Goal: Entertainment & Leisure: Browse casually

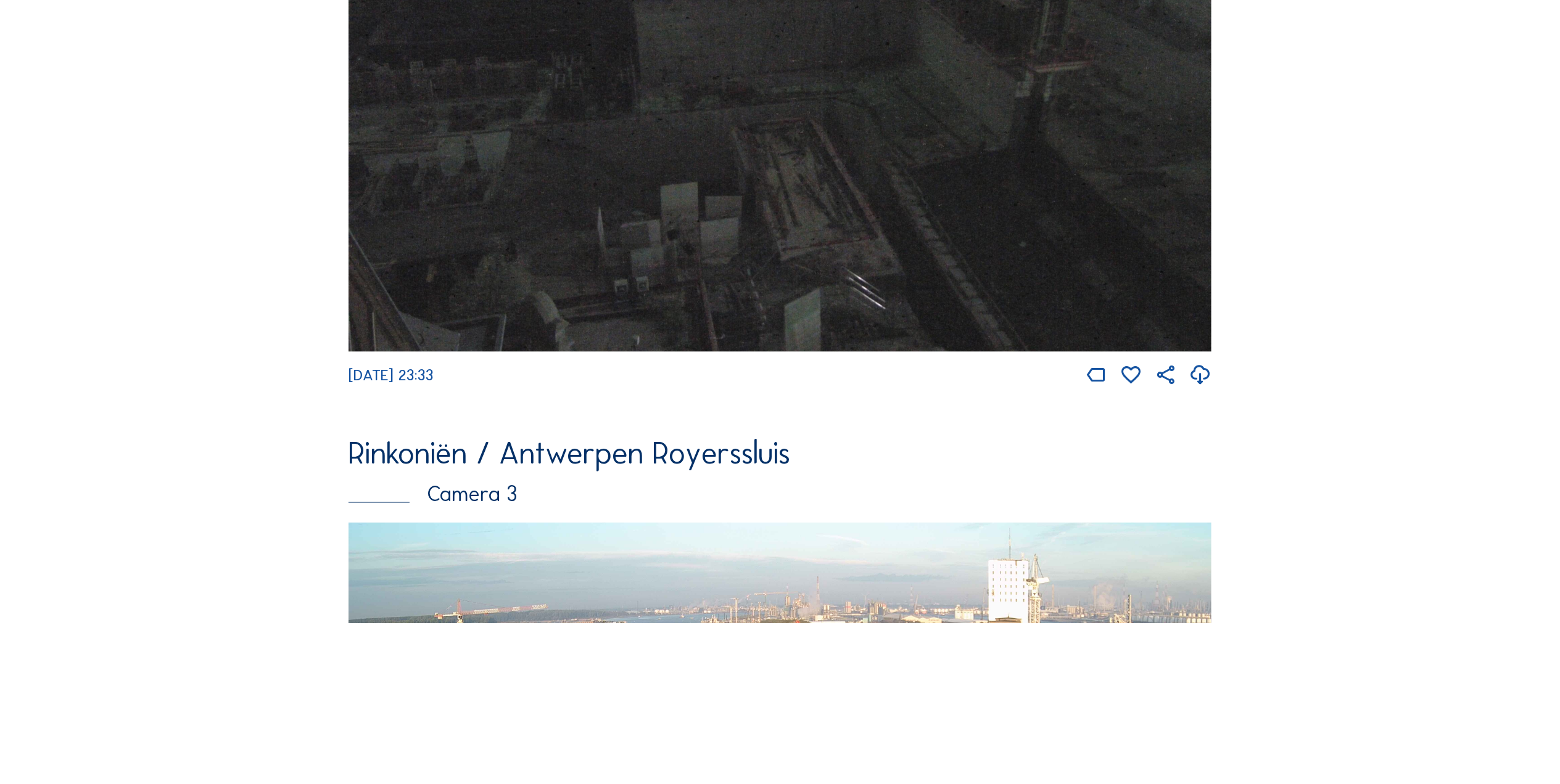
scroll to position [2226, 0]
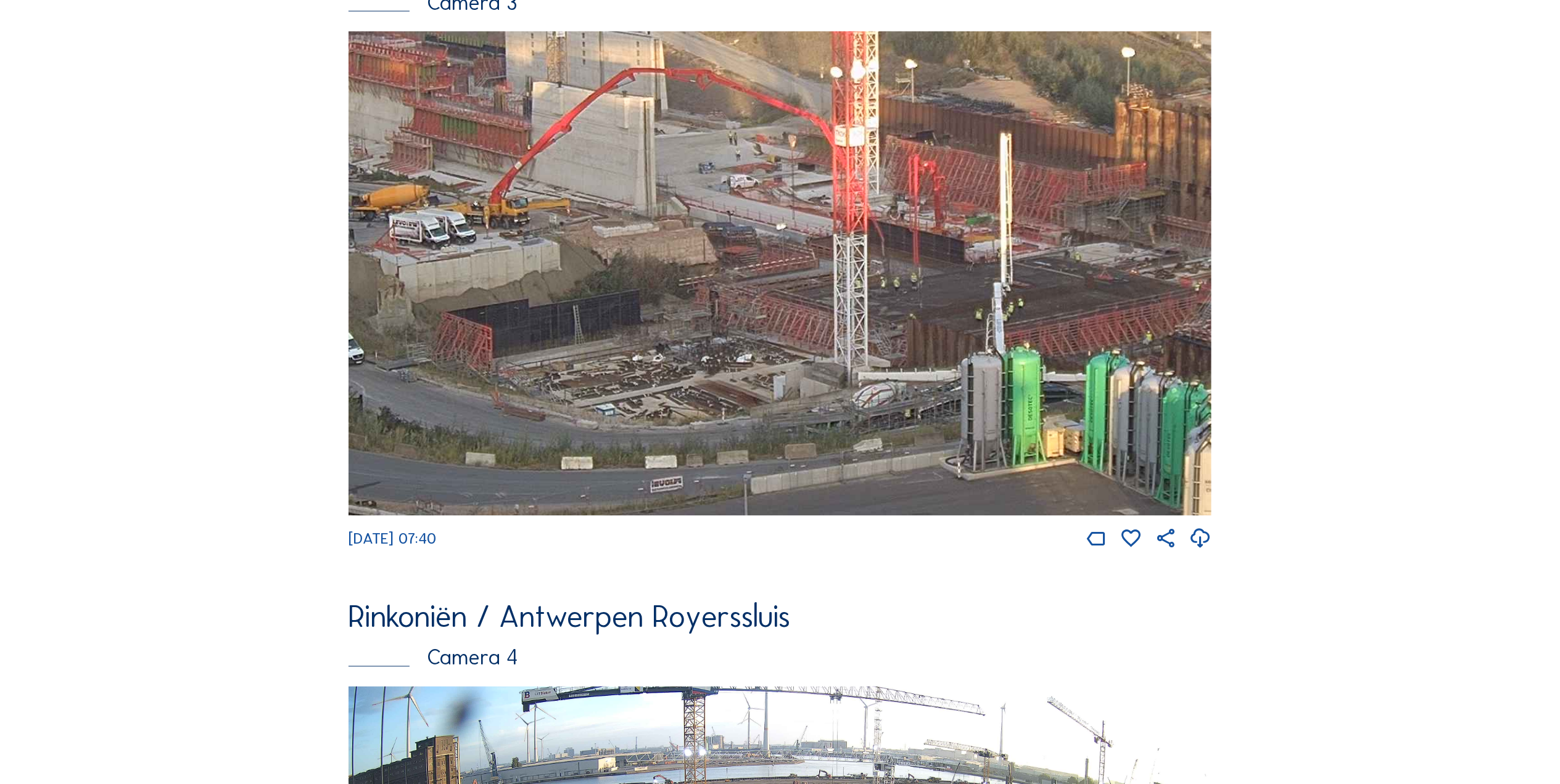
drag, startPoint x: 682, startPoint y: 316, endPoint x: 879, endPoint y: 311, distance: 197.1
click at [879, 311] on img at bounding box center [780, 274] width 863 height 485
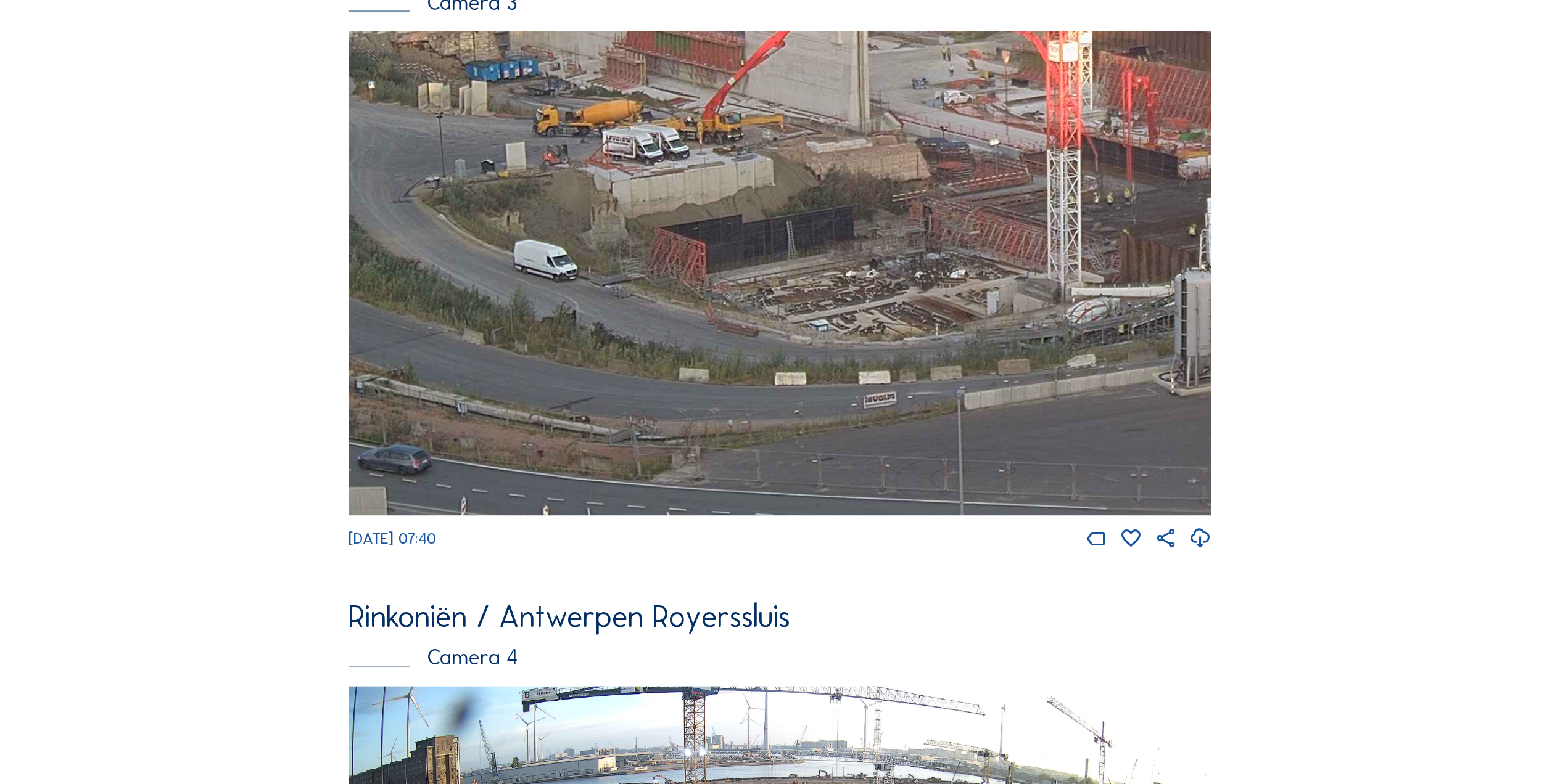
drag, startPoint x: 917, startPoint y: 378, endPoint x: 1007, endPoint y: 244, distance: 161.4
click at [1002, 249] on img at bounding box center [780, 274] width 863 height 485
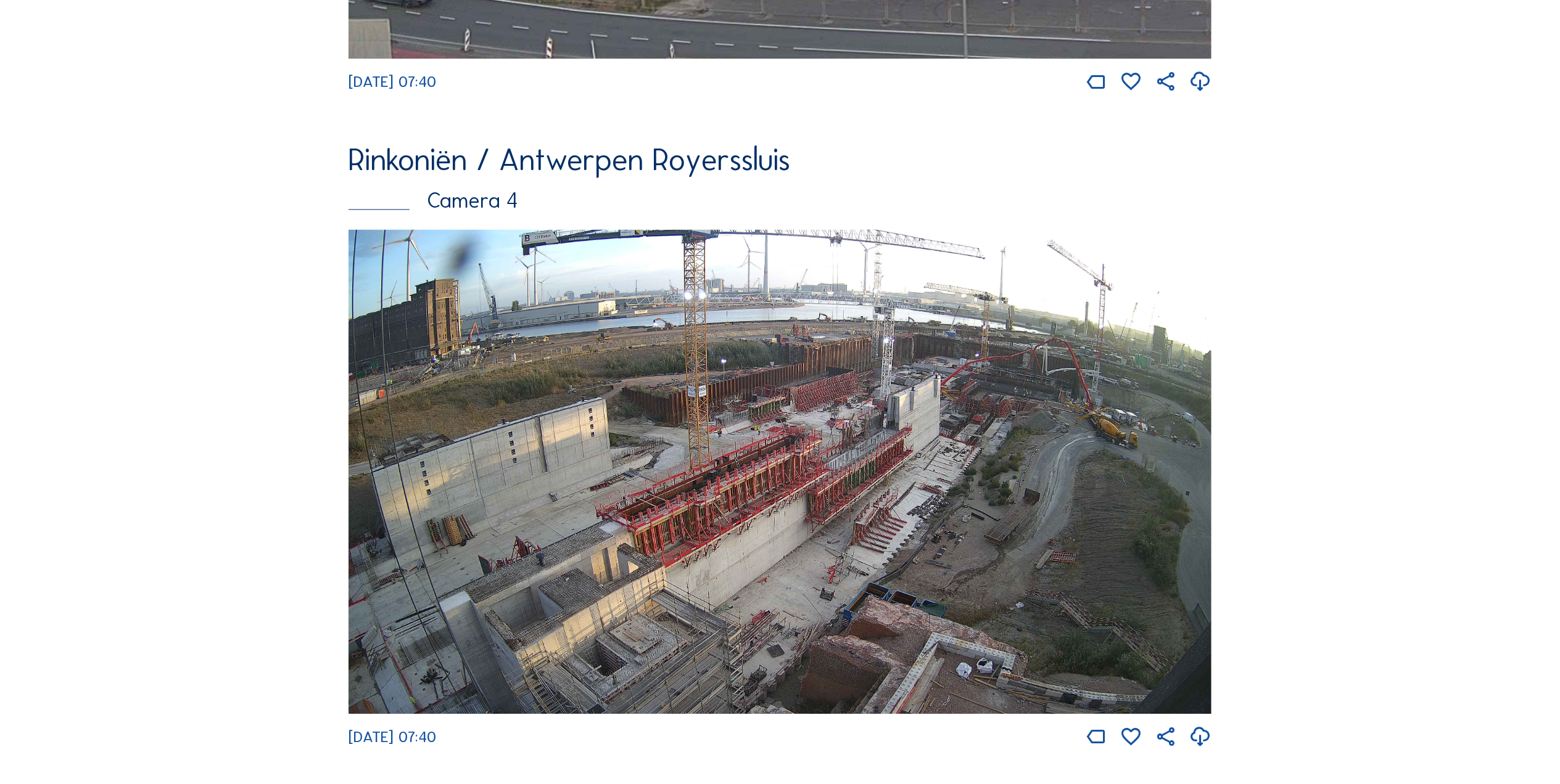
scroll to position [2802, 0]
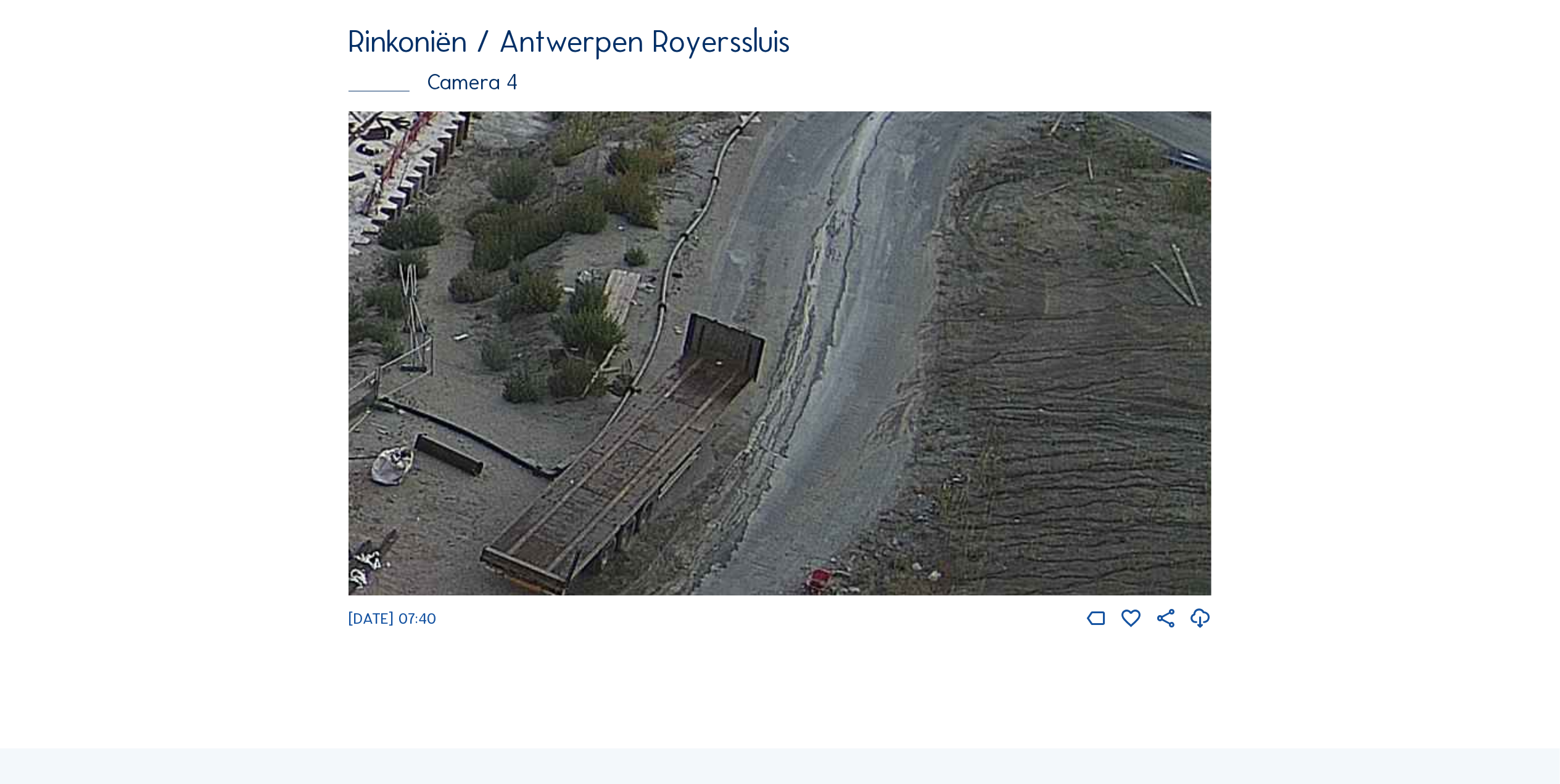
drag, startPoint x: 833, startPoint y: 386, endPoint x: 1014, endPoint y: 161, distance: 288.8
click at [1014, 161] on img at bounding box center [780, 354] width 863 height 485
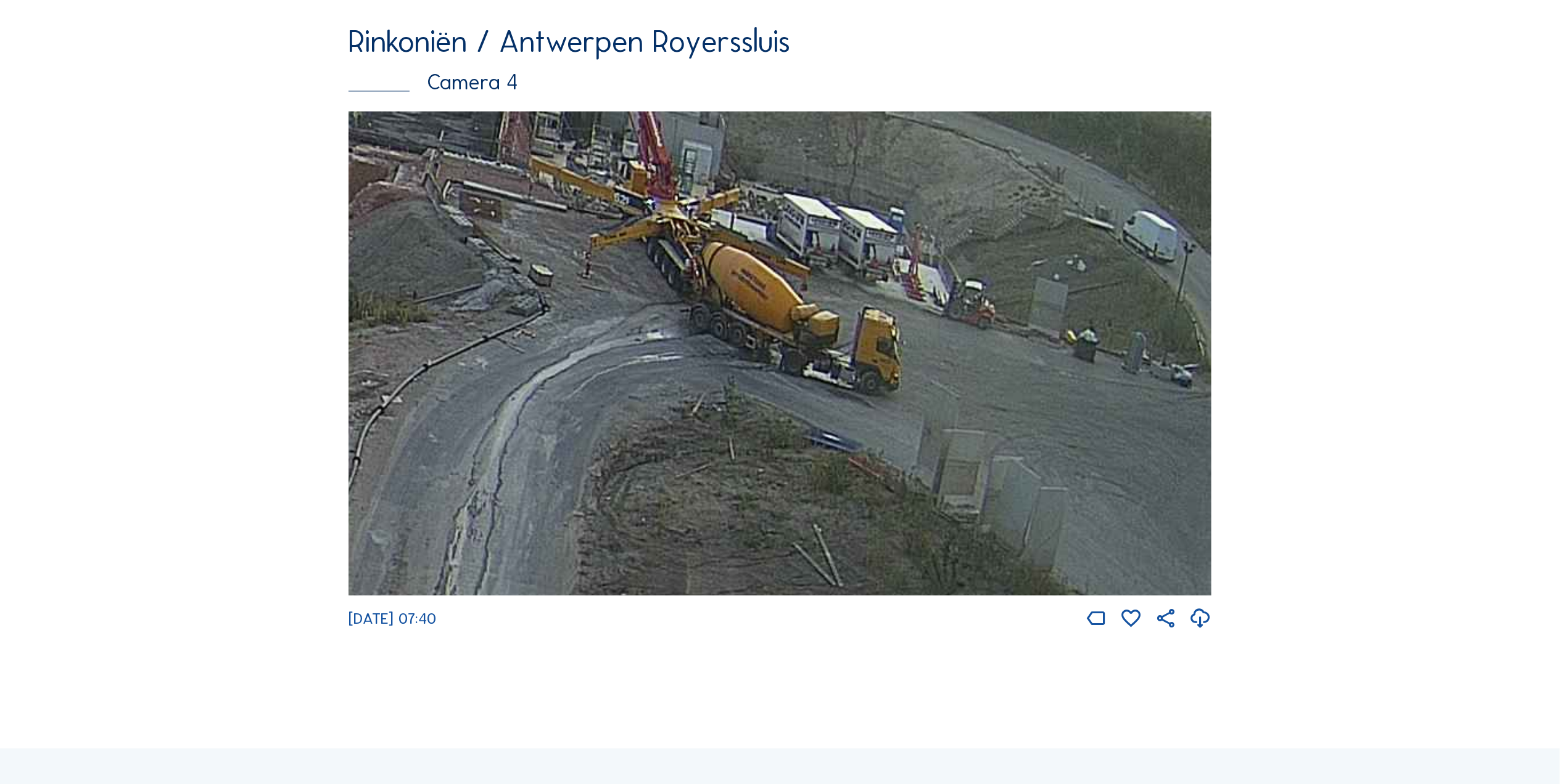
drag, startPoint x: 1009, startPoint y: 363, endPoint x: 650, endPoint y: 668, distance: 471.1
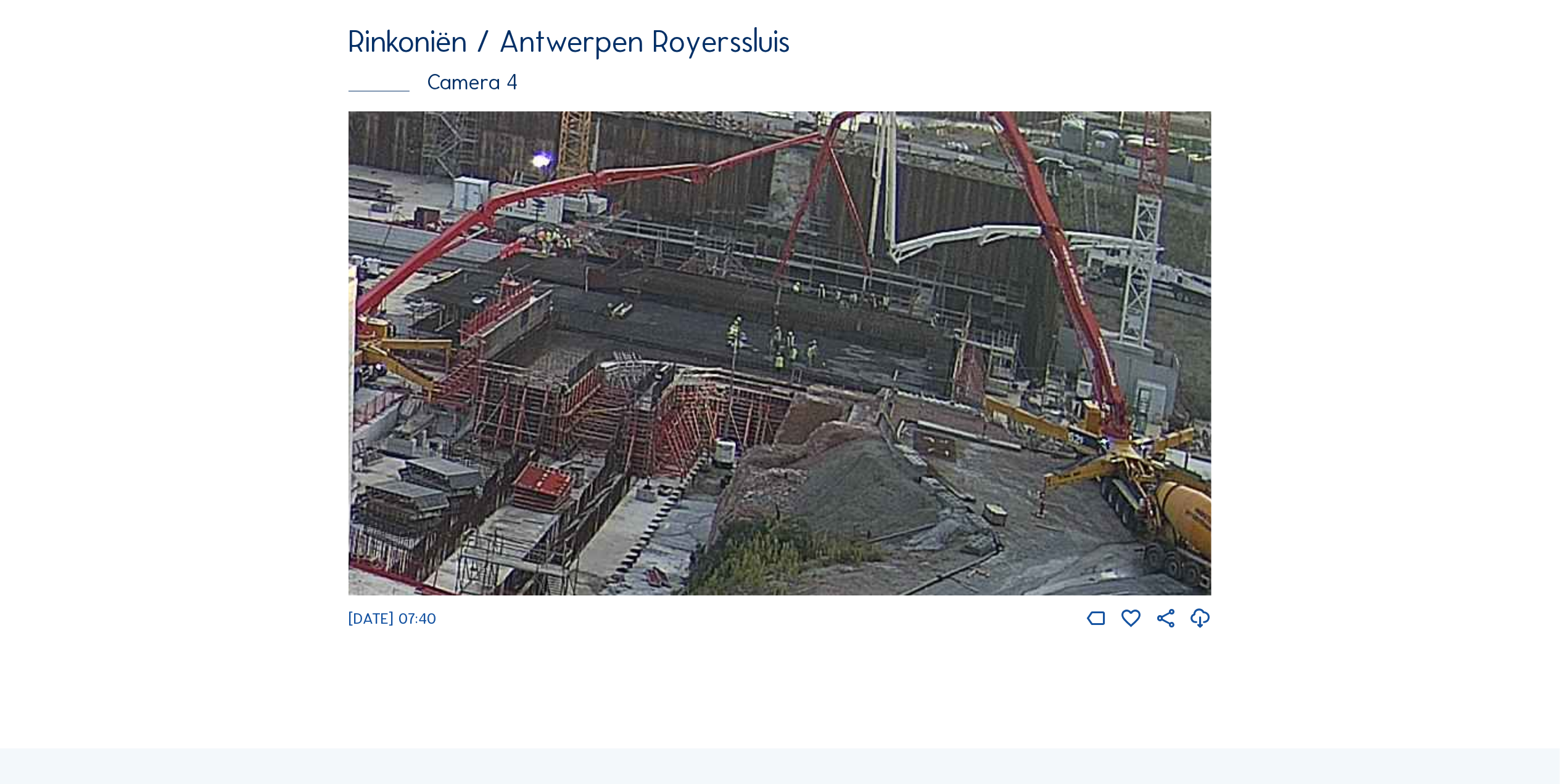
drag, startPoint x: 827, startPoint y: 553, endPoint x: 1059, endPoint y: 684, distance: 266.4
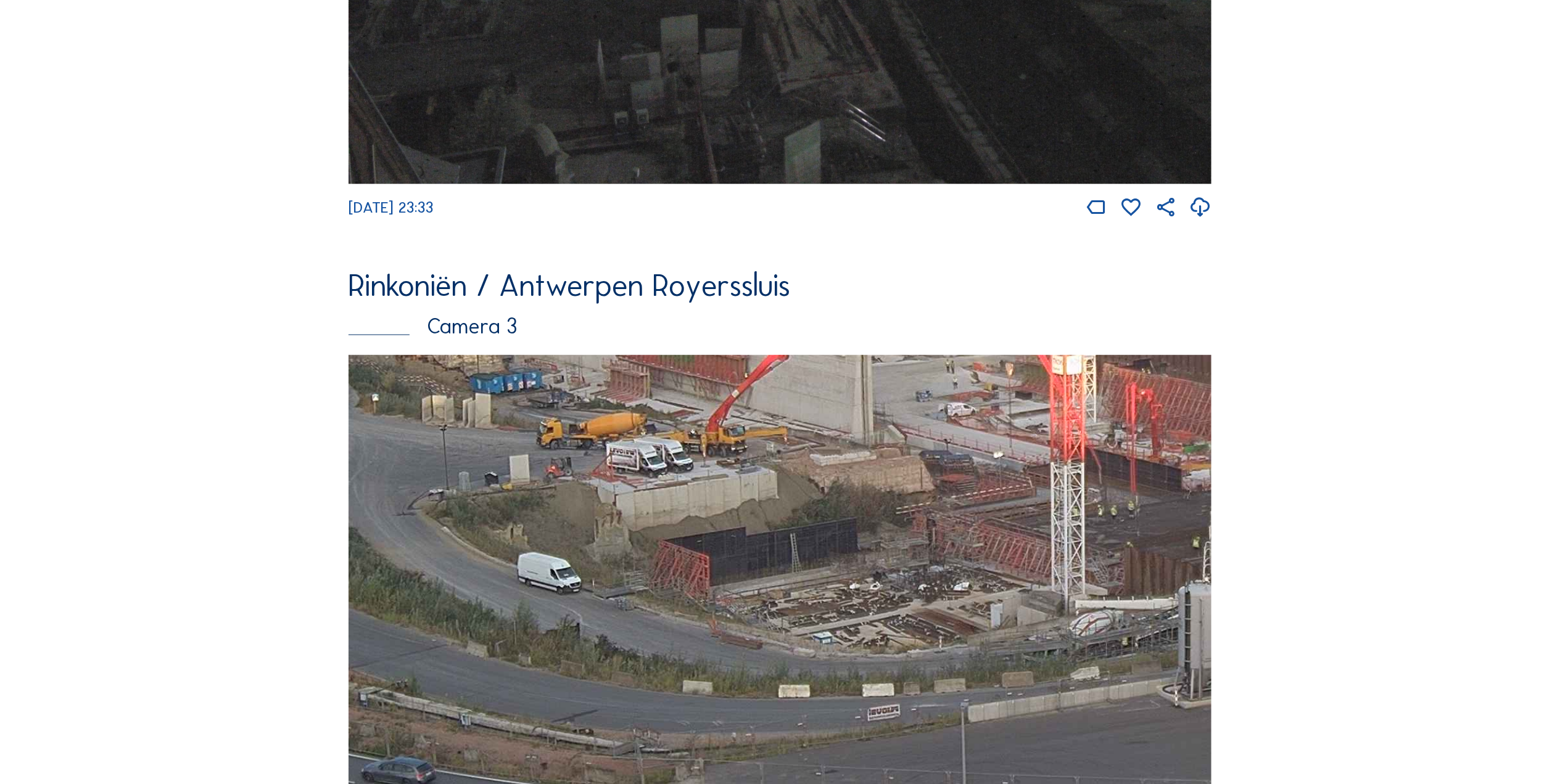
scroll to position [1897, 0]
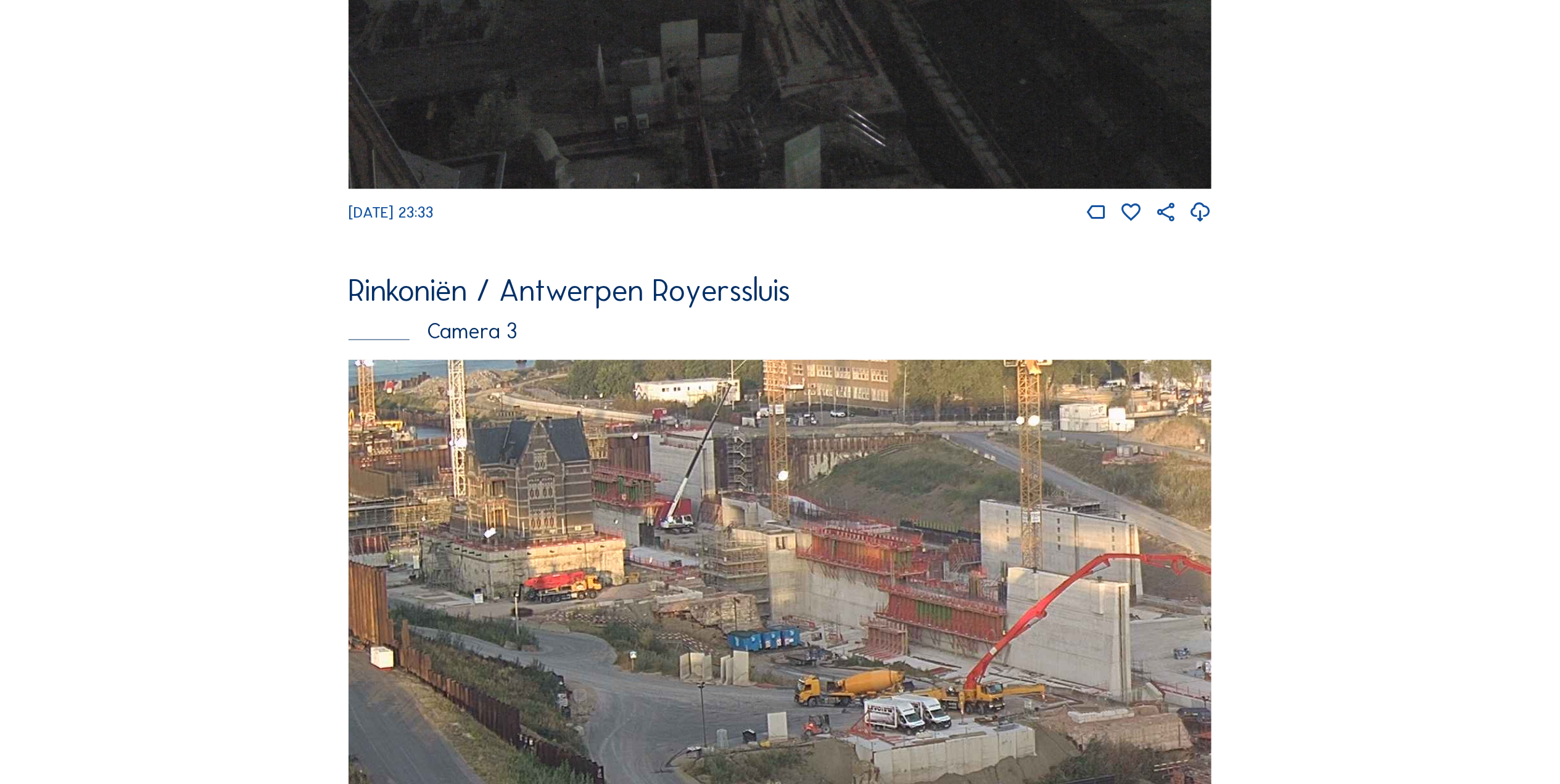
drag, startPoint x: 979, startPoint y: 538, endPoint x: 1261, endPoint y: 751, distance: 353.4
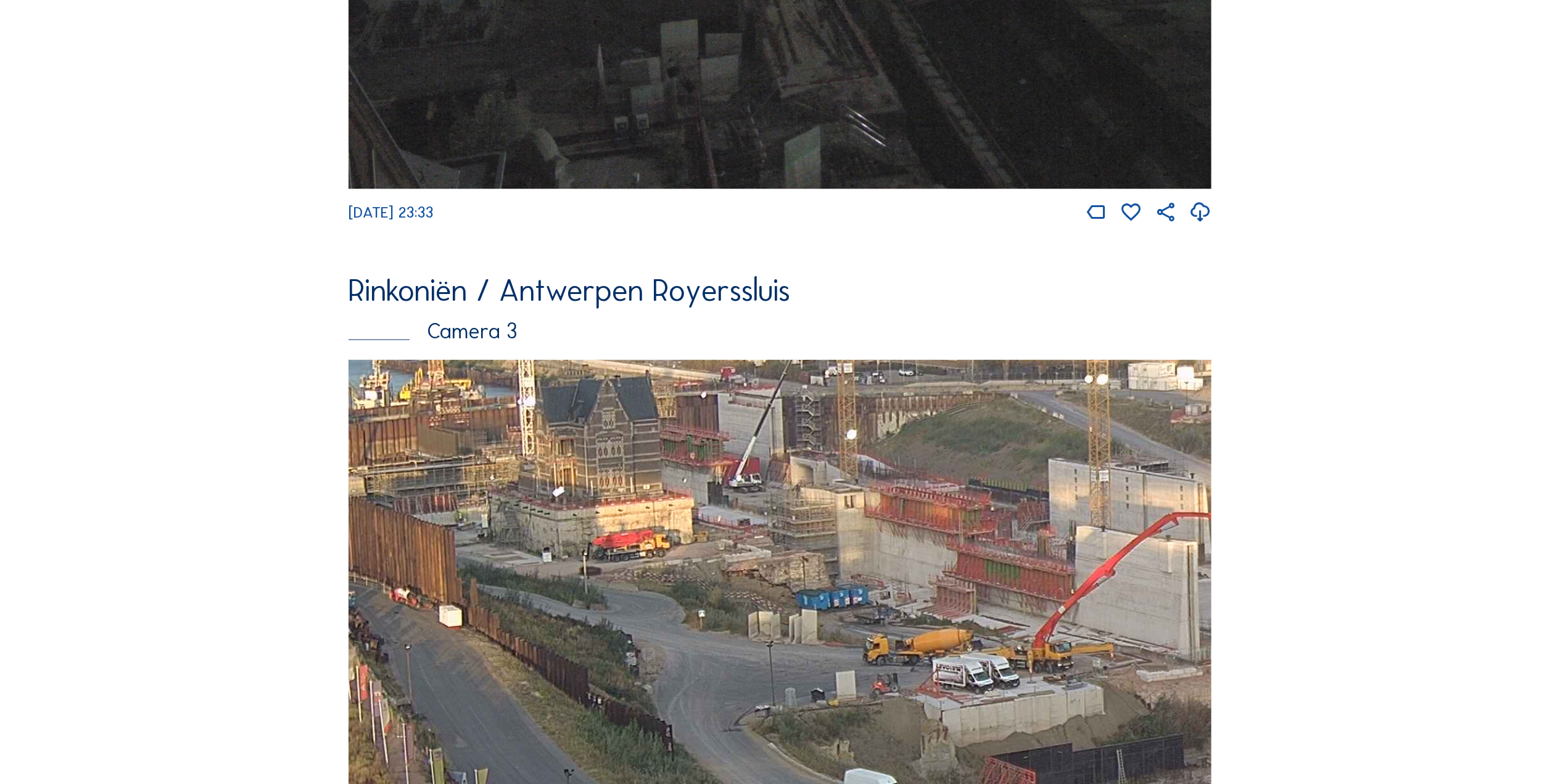
drag, startPoint x: 770, startPoint y: 659, endPoint x: 808, endPoint y: 624, distance: 51.7
click at [808, 624] on img at bounding box center [780, 603] width 863 height 485
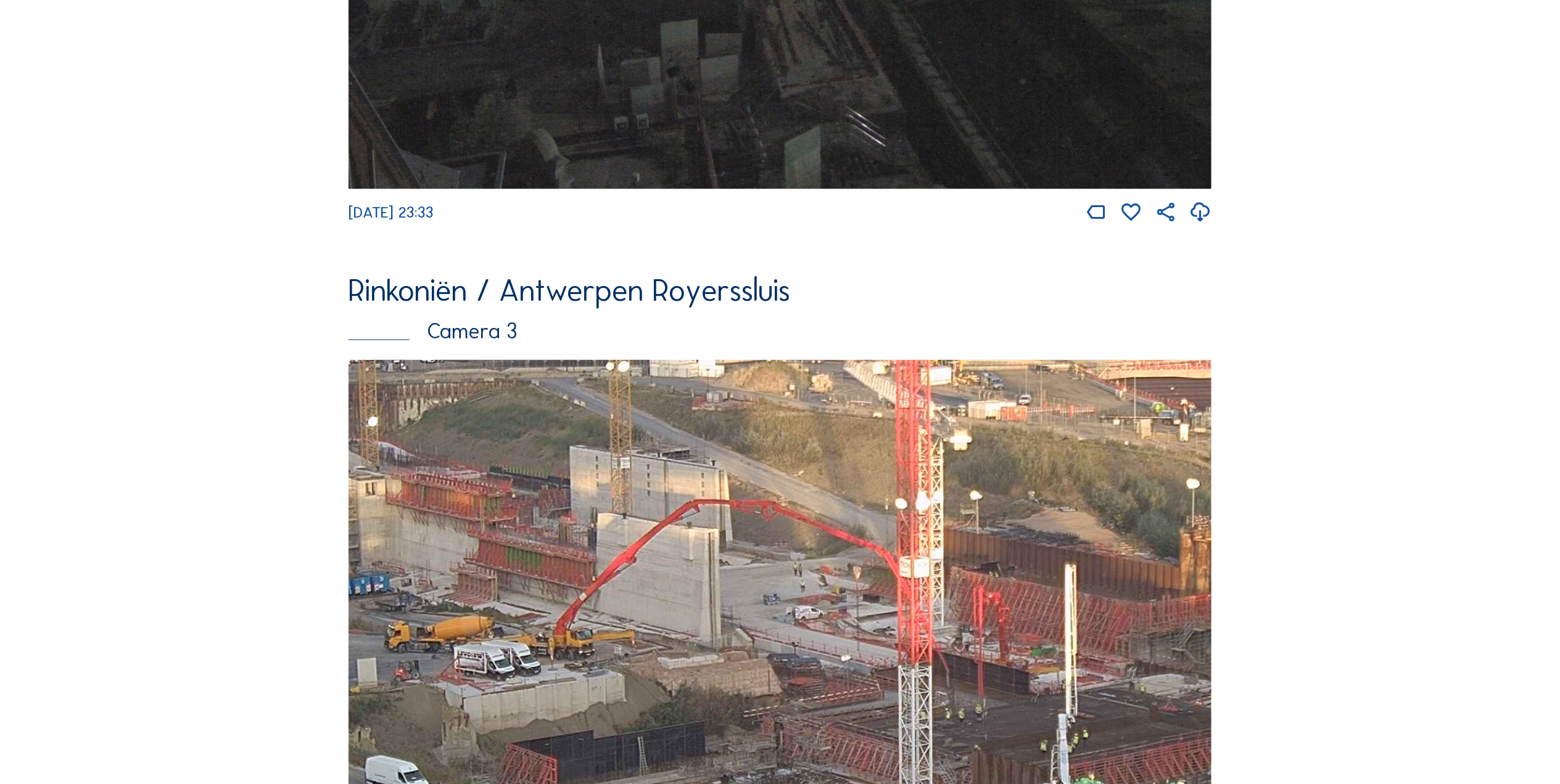
drag, startPoint x: 1099, startPoint y: 605, endPoint x: 645, endPoint y: 639, distance: 455.3
click at [645, 640] on img at bounding box center [780, 603] width 863 height 485
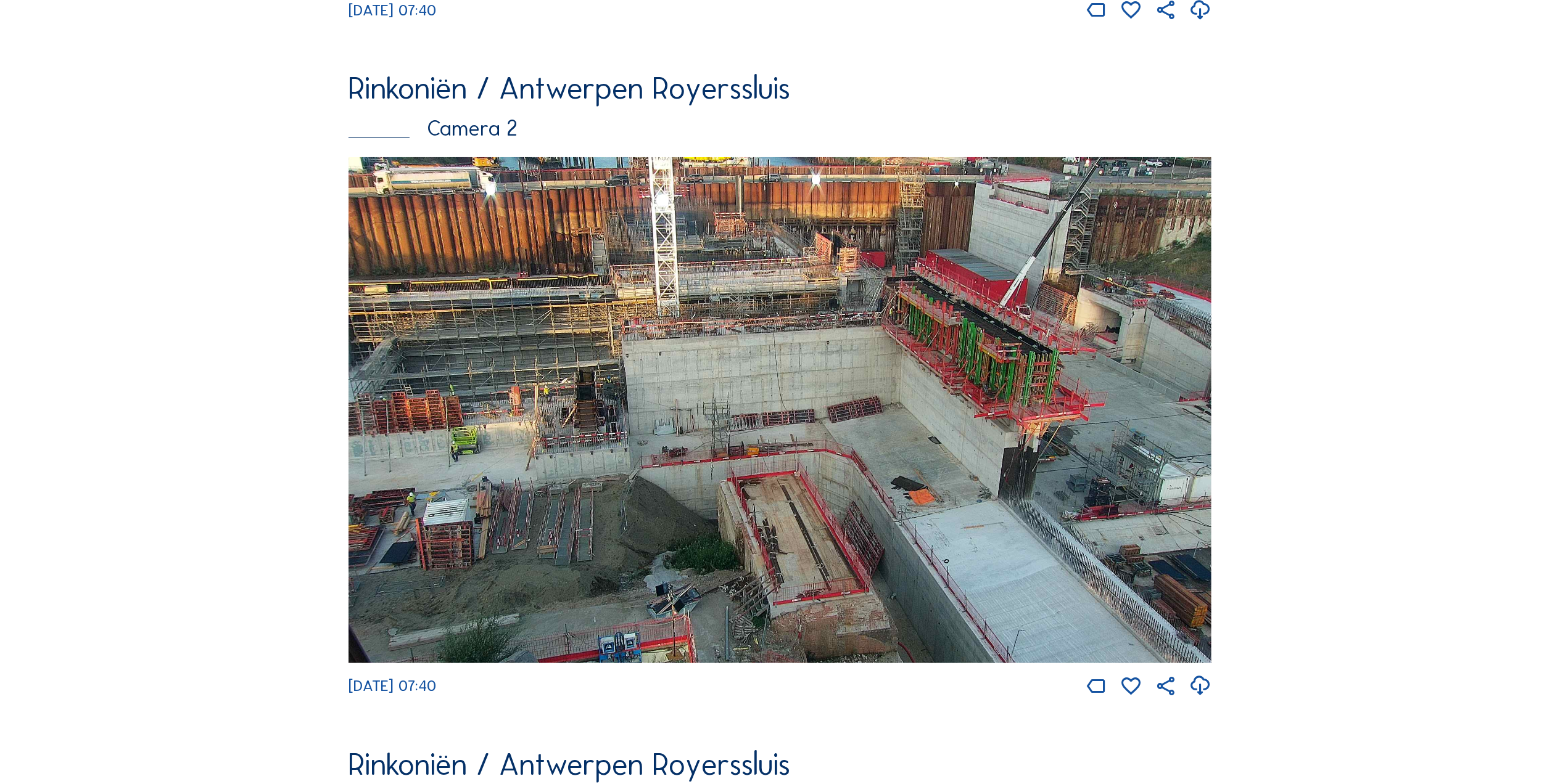
scroll to position [746, 0]
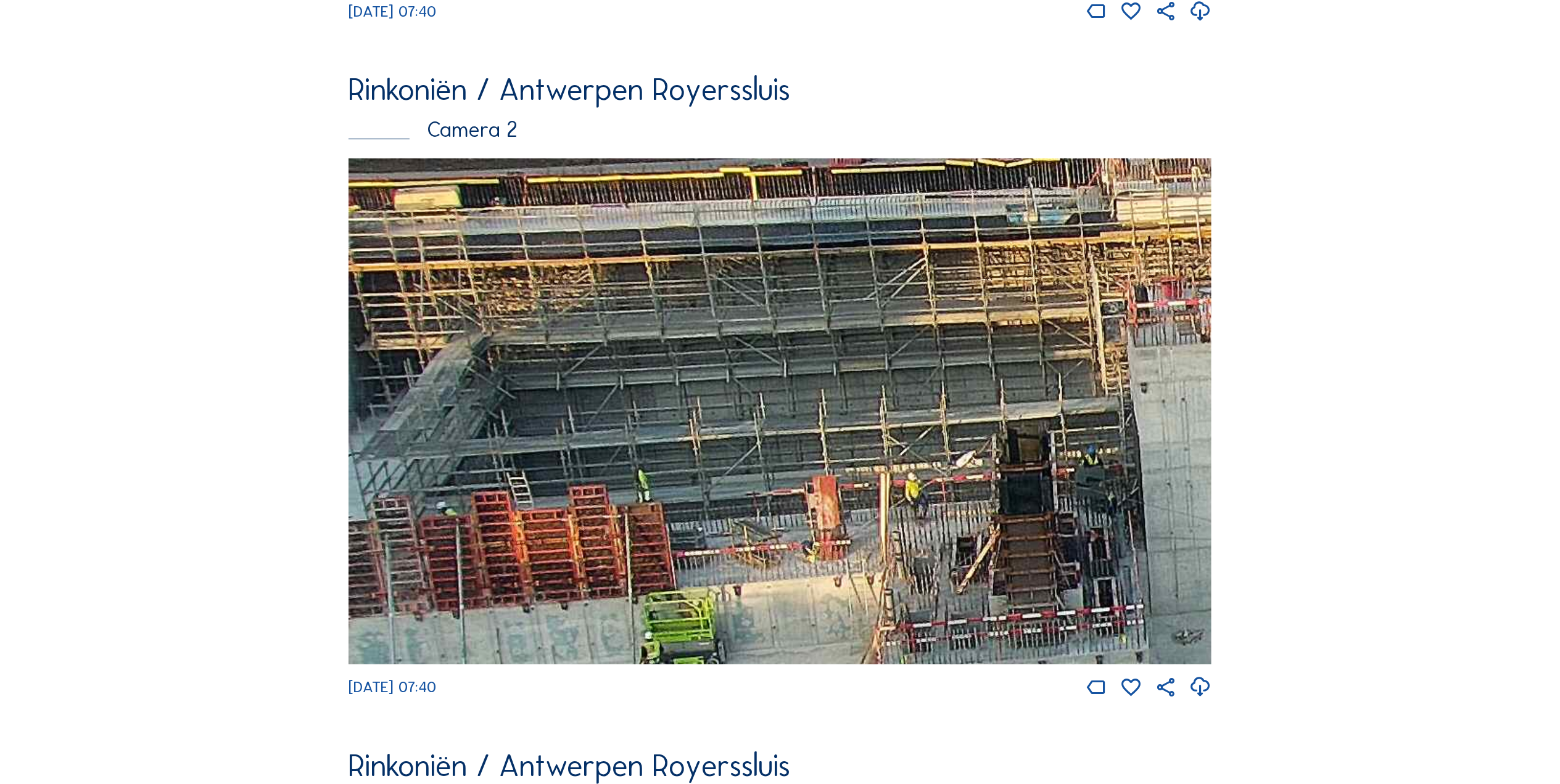
drag, startPoint x: 595, startPoint y: 389, endPoint x: 1217, endPoint y: 475, distance: 627.9
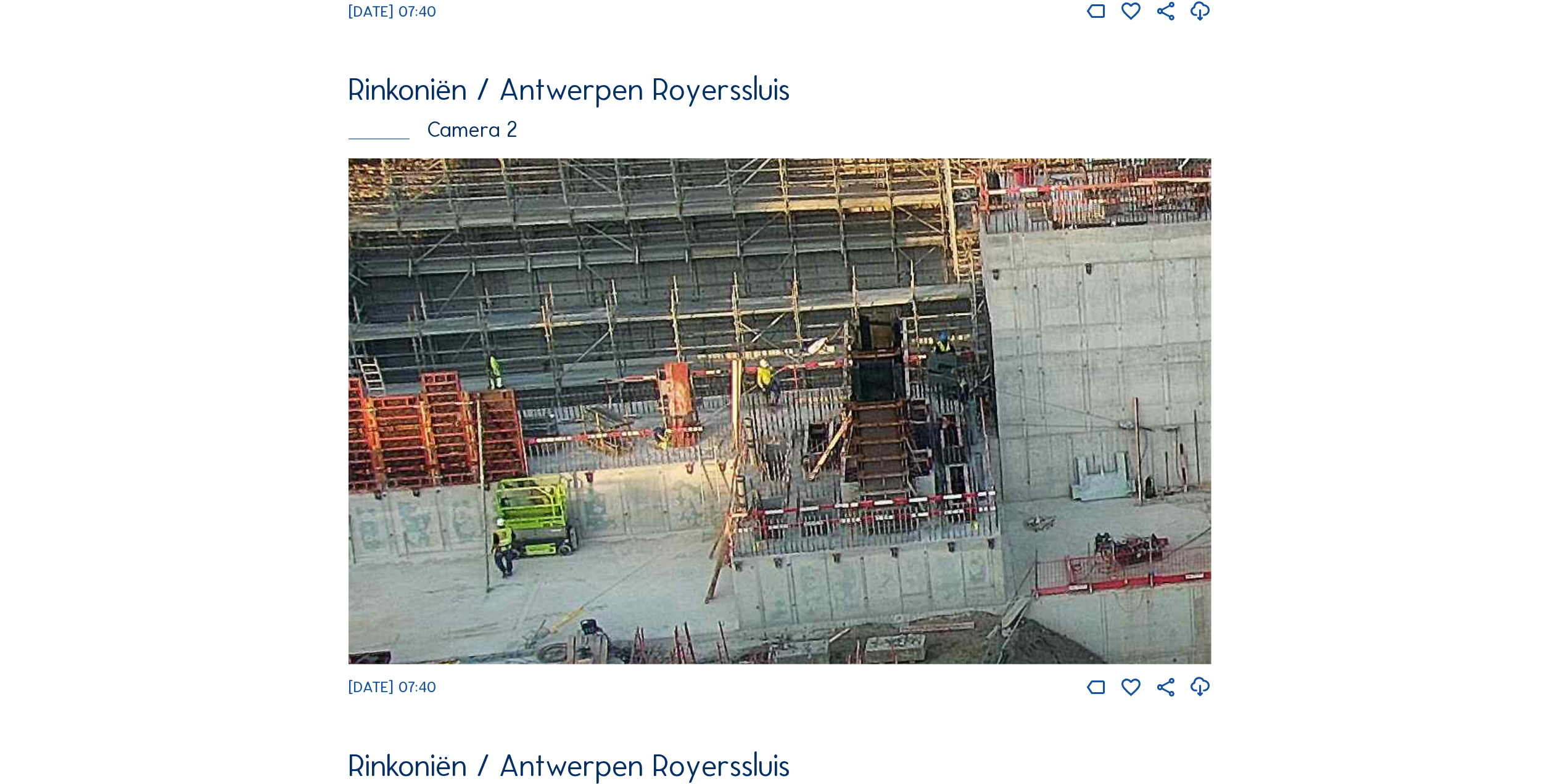
drag, startPoint x: 860, startPoint y: 441, endPoint x: 238, endPoint y: 266, distance: 646.1
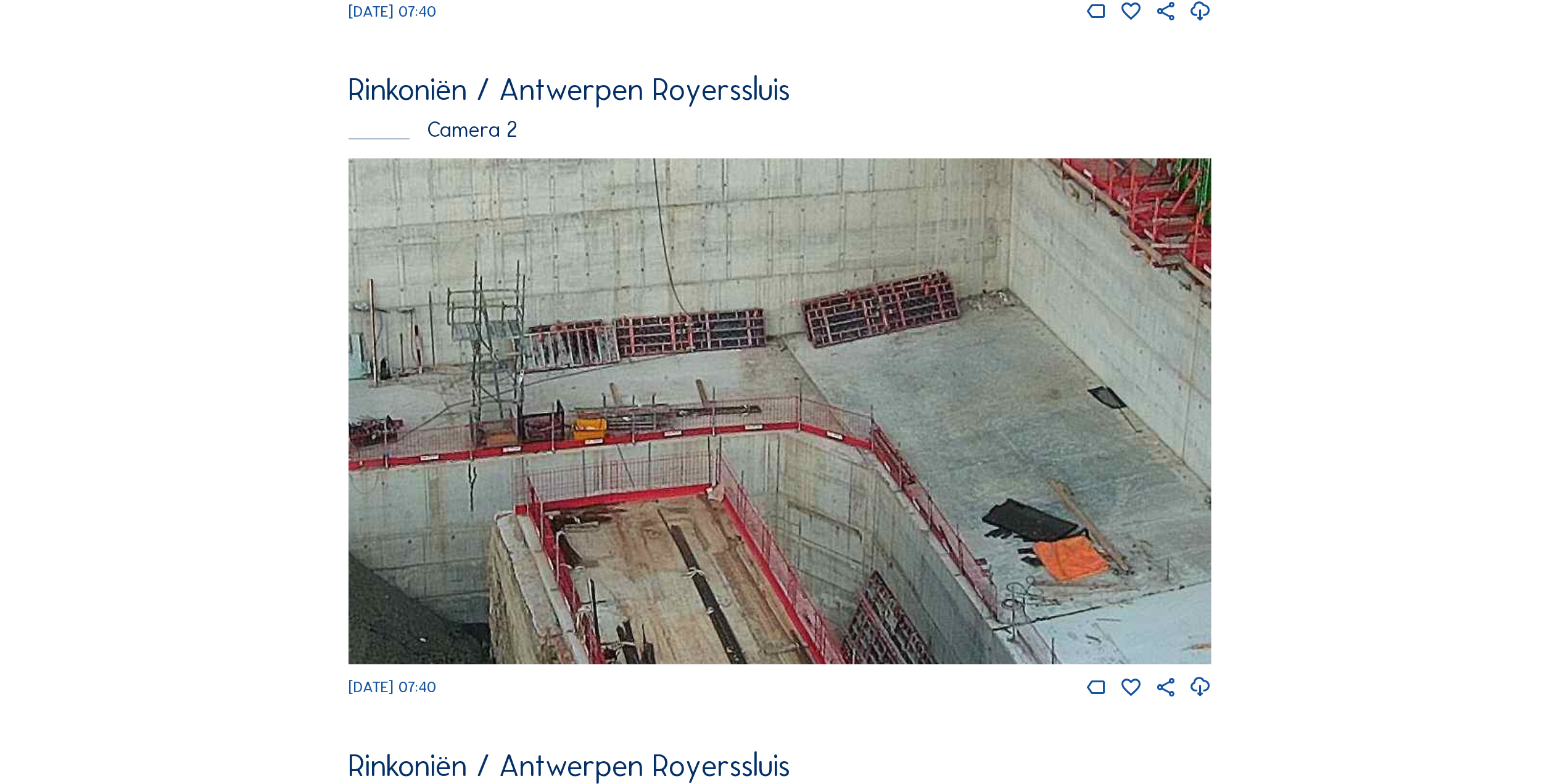
drag, startPoint x: 943, startPoint y: 427, endPoint x: 595, endPoint y: 229, distance: 400.4
click at [622, 238] on img at bounding box center [780, 411] width 863 height 505
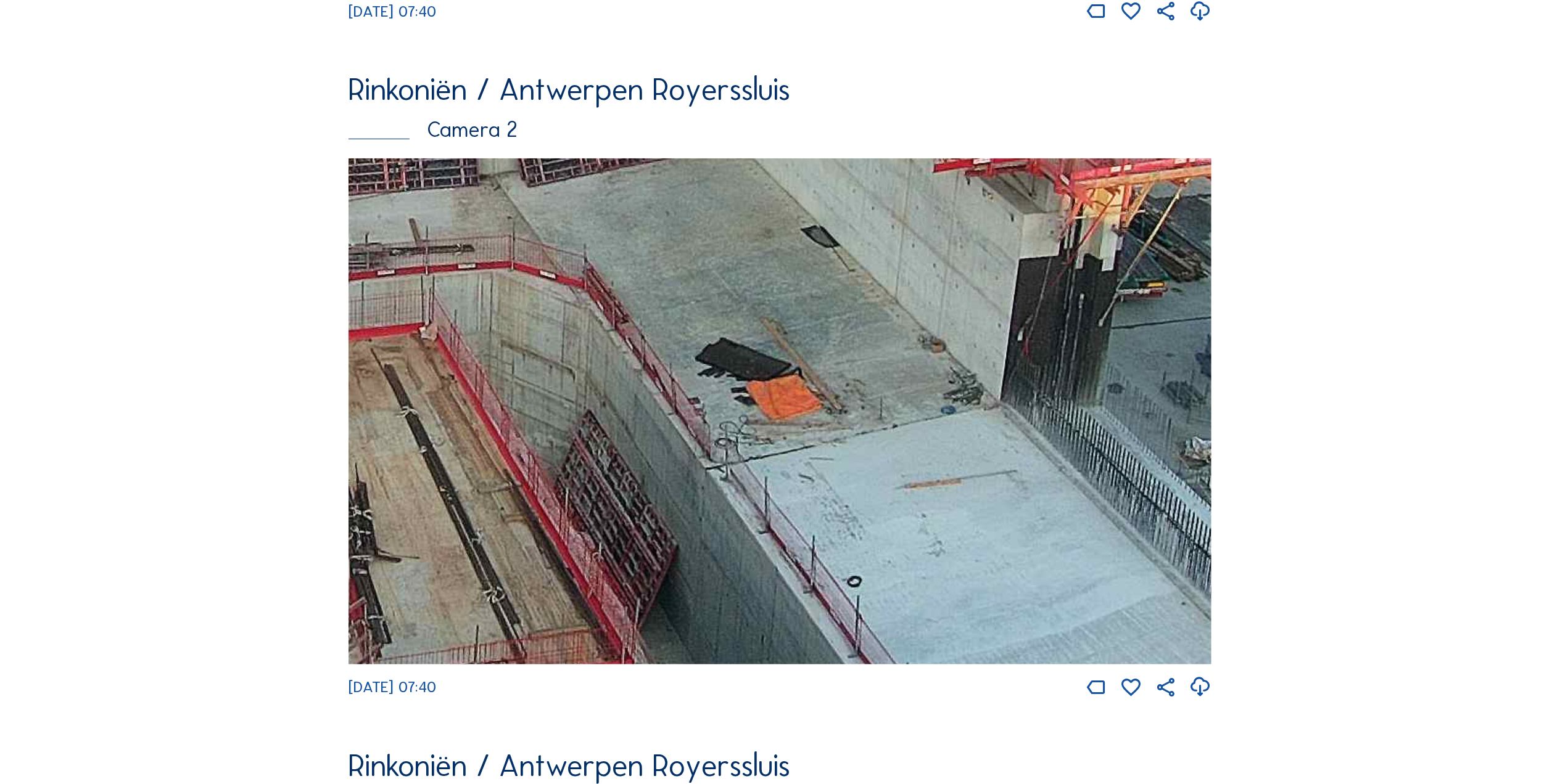
drag, startPoint x: 724, startPoint y: 363, endPoint x: 583, endPoint y: 389, distance: 143.4
click at [598, 389] on img at bounding box center [780, 411] width 863 height 505
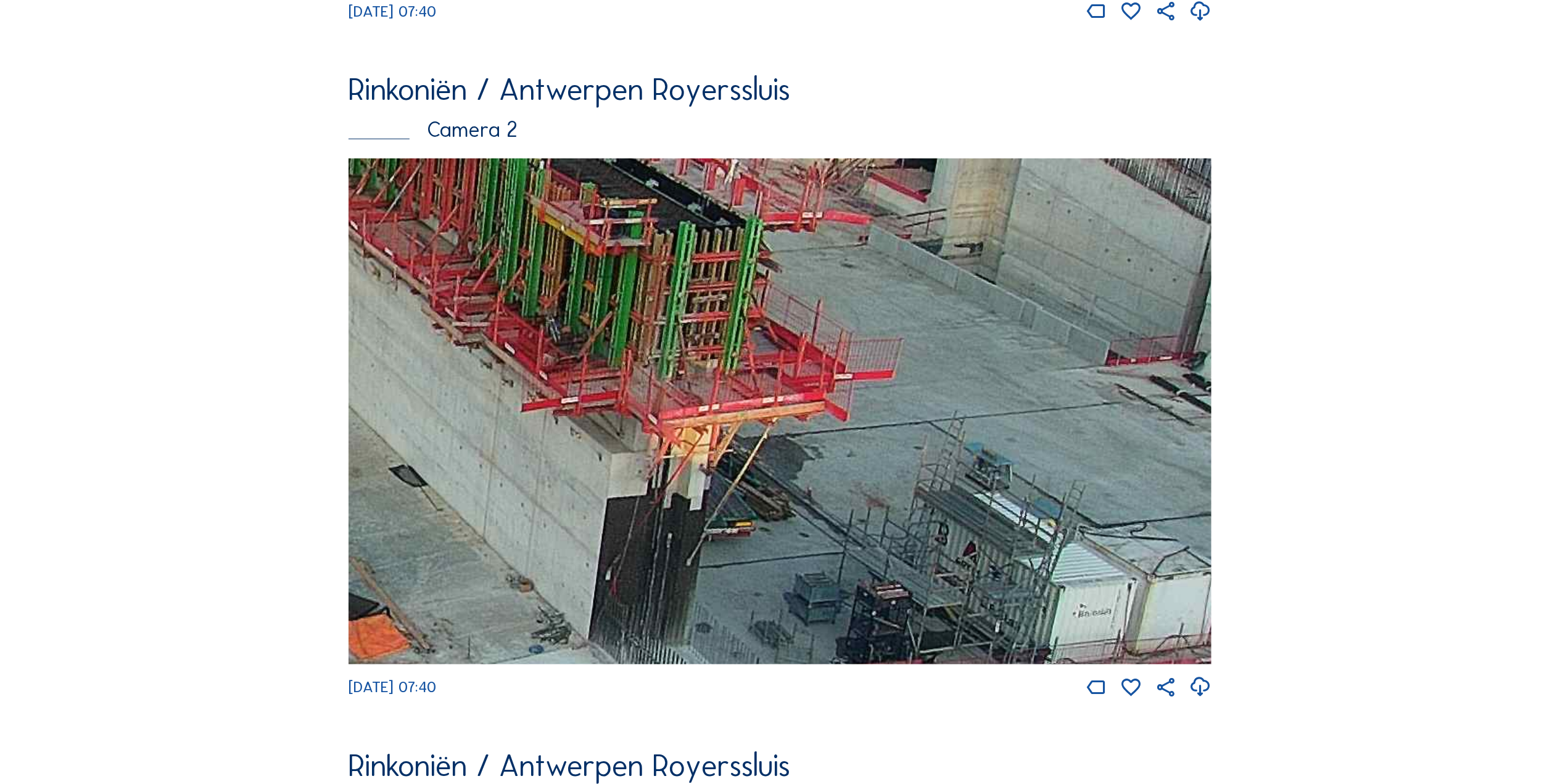
drag, startPoint x: 902, startPoint y: 399, endPoint x: 462, endPoint y: 588, distance: 478.9
click at [460, 593] on img at bounding box center [780, 411] width 863 height 505
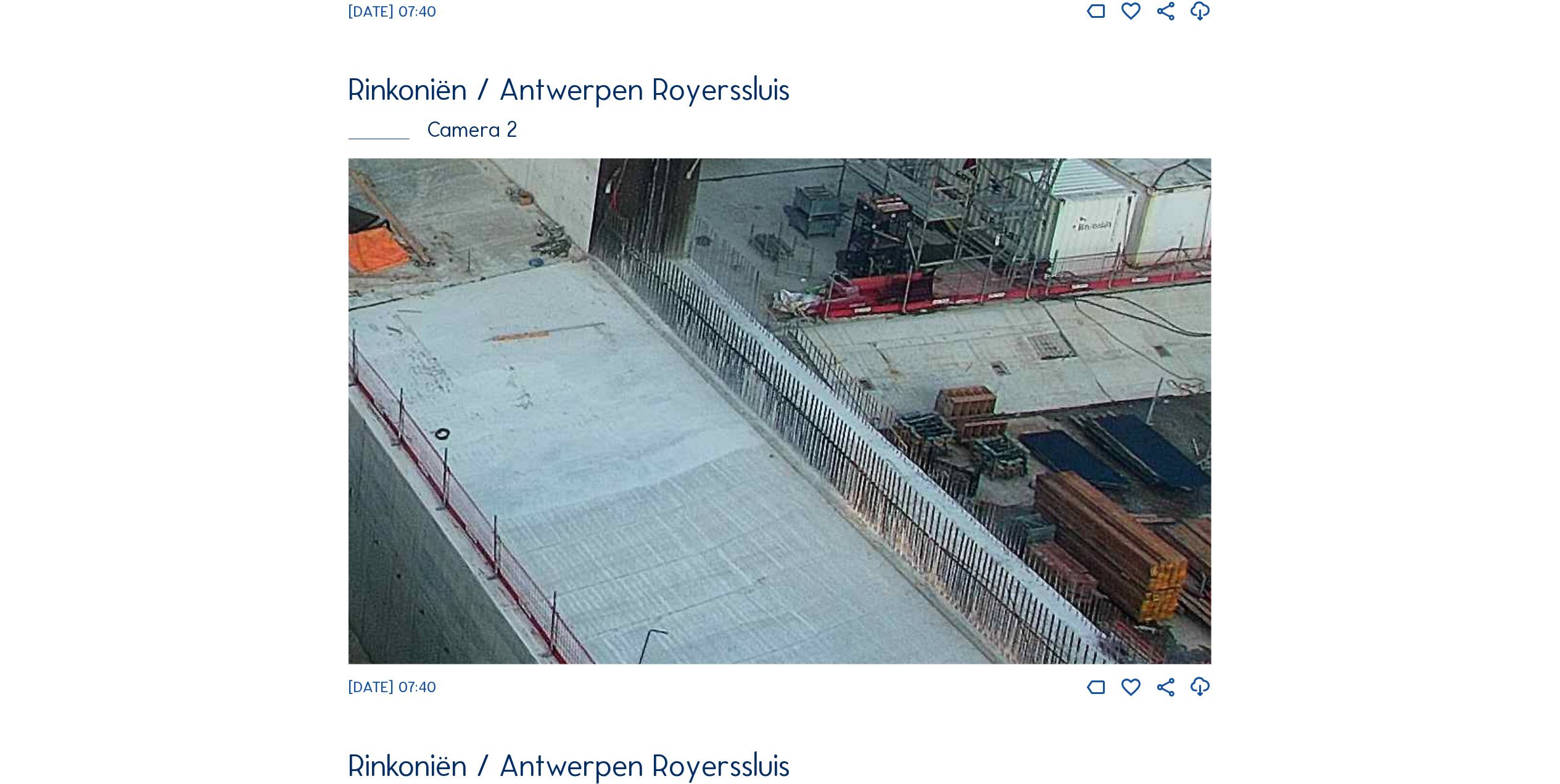
drag, startPoint x: 853, startPoint y: 543, endPoint x: 585, endPoint y: 153, distance: 473.2
click at [585, 153] on div "Rinkoniën / Antwerpen Royerssluis Camera 2 [DATE] 07:40" at bounding box center [780, 387] width 863 height 626
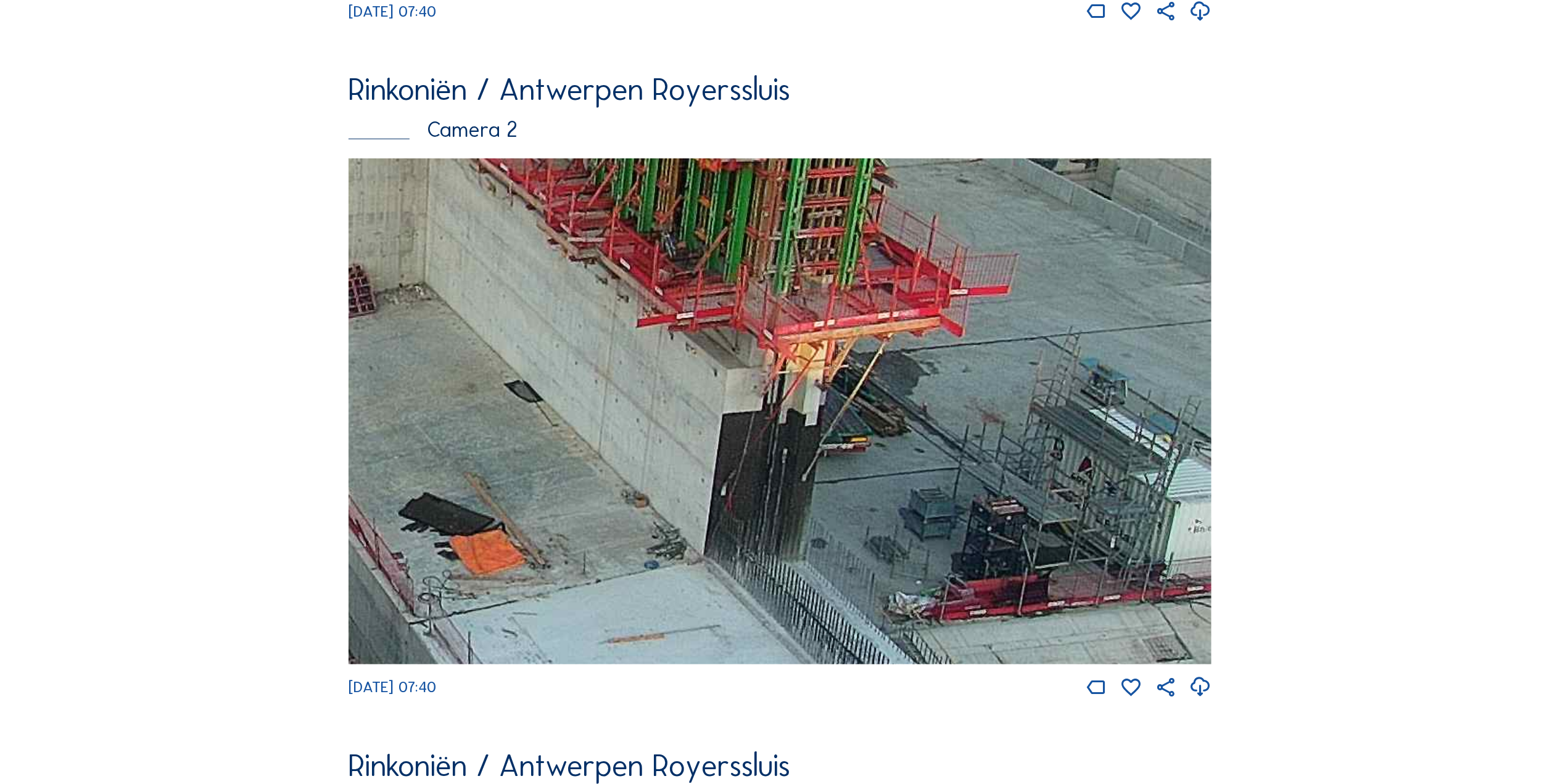
drag, startPoint x: 775, startPoint y: 282, endPoint x: 918, endPoint y: 626, distance: 372.5
click at [918, 626] on img at bounding box center [780, 411] width 863 height 505
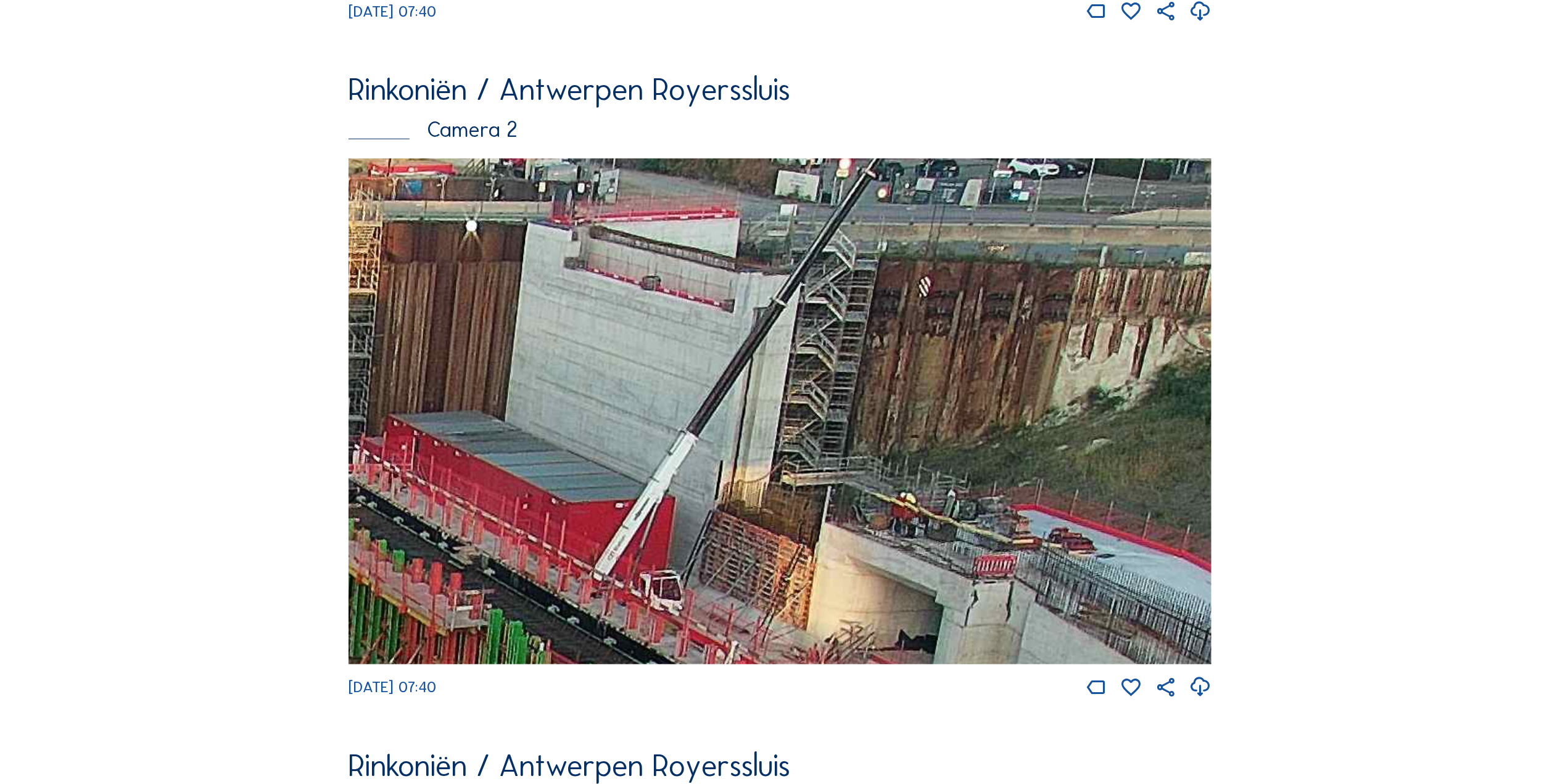
drag, startPoint x: 858, startPoint y: 405, endPoint x: 379, endPoint y: 822, distance: 635.1
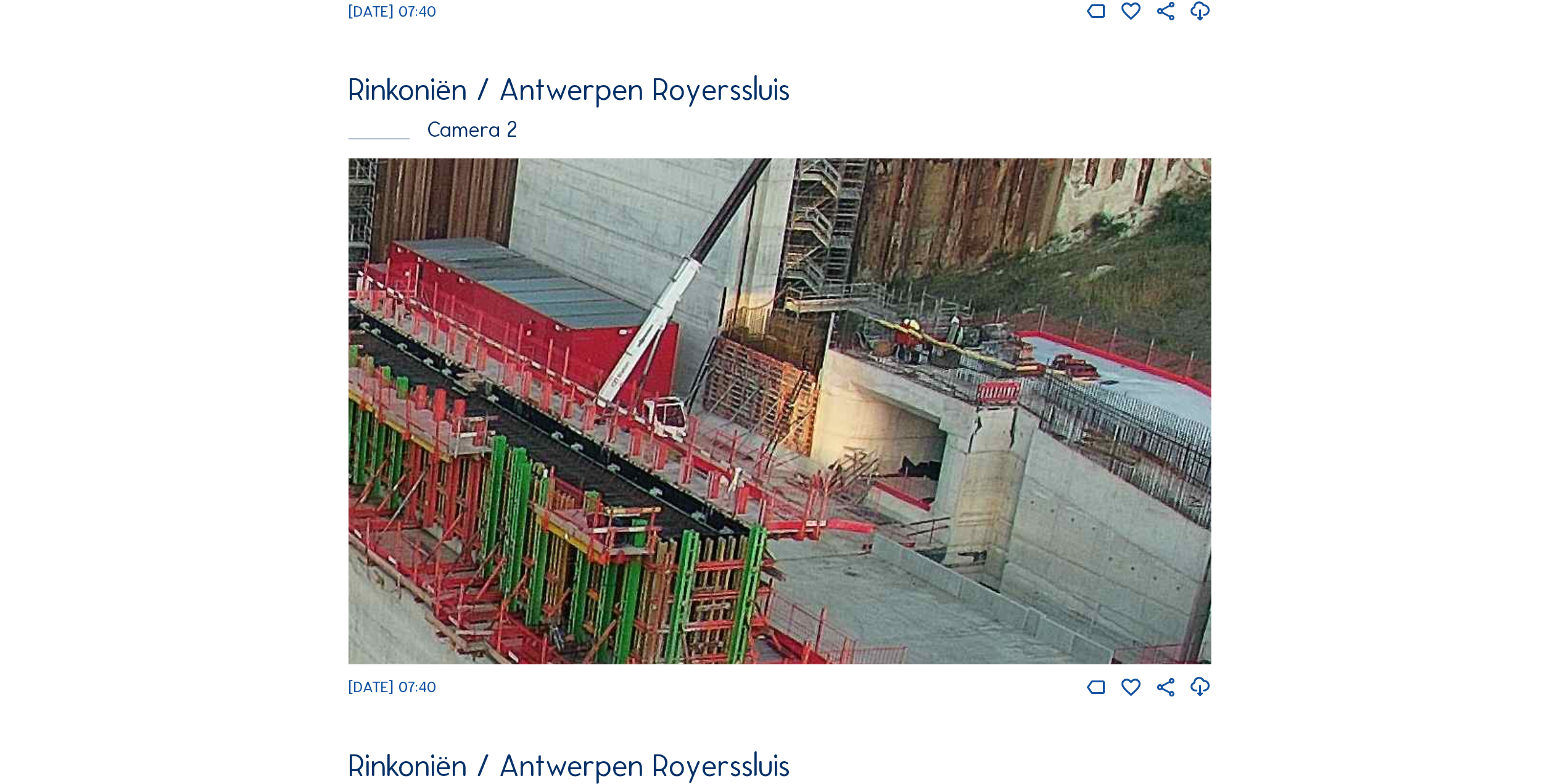
drag, startPoint x: 667, startPoint y: 529, endPoint x: 670, endPoint y: 361, distance: 168.0
click at [670, 361] on img at bounding box center [780, 411] width 863 height 505
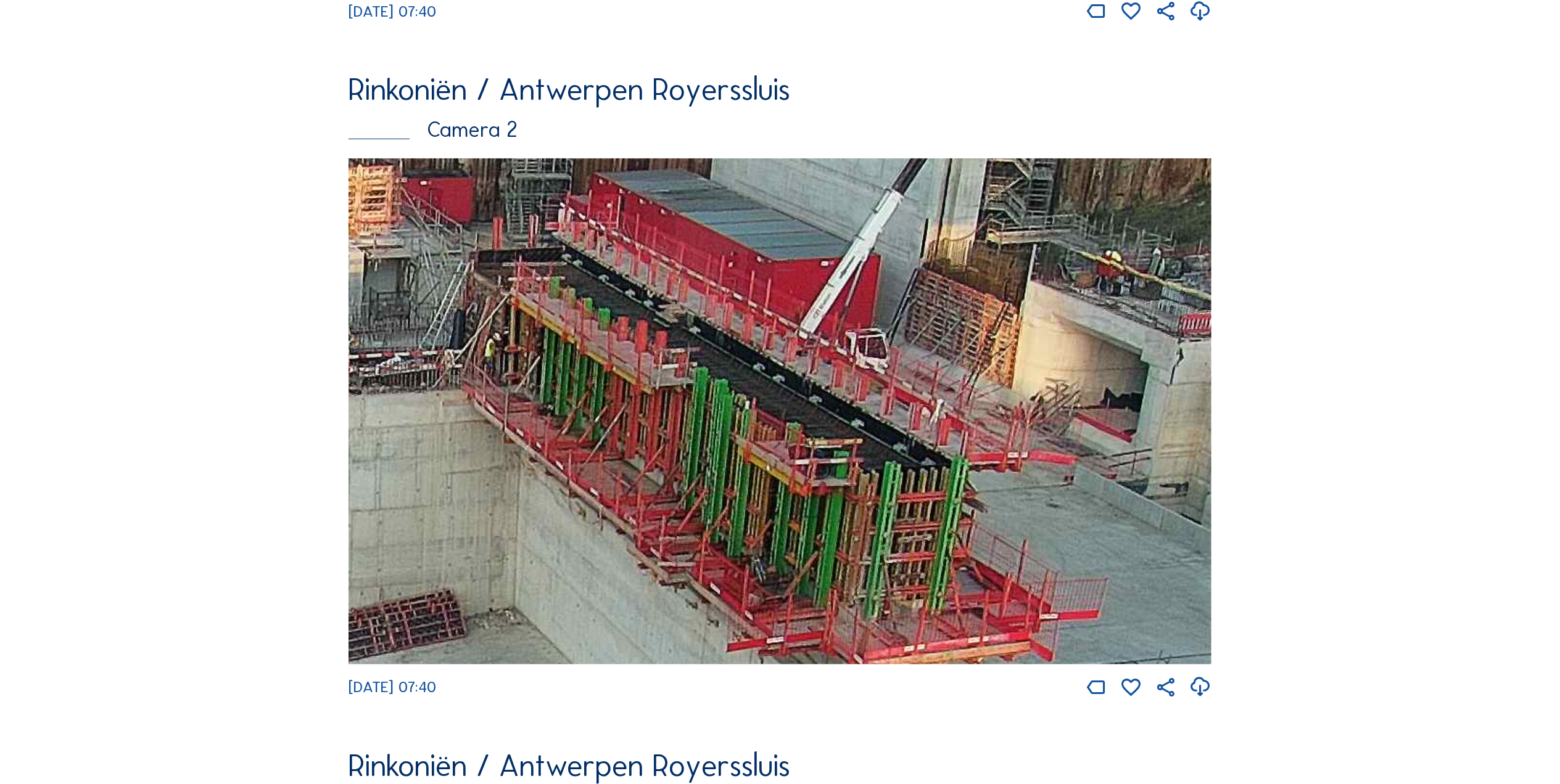
drag, startPoint x: 692, startPoint y: 541, endPoint x: 893, endPoint y: 474, distance: 211.9
click at [893, 474] on img at bounding box center [780, 411] width 863 height 505
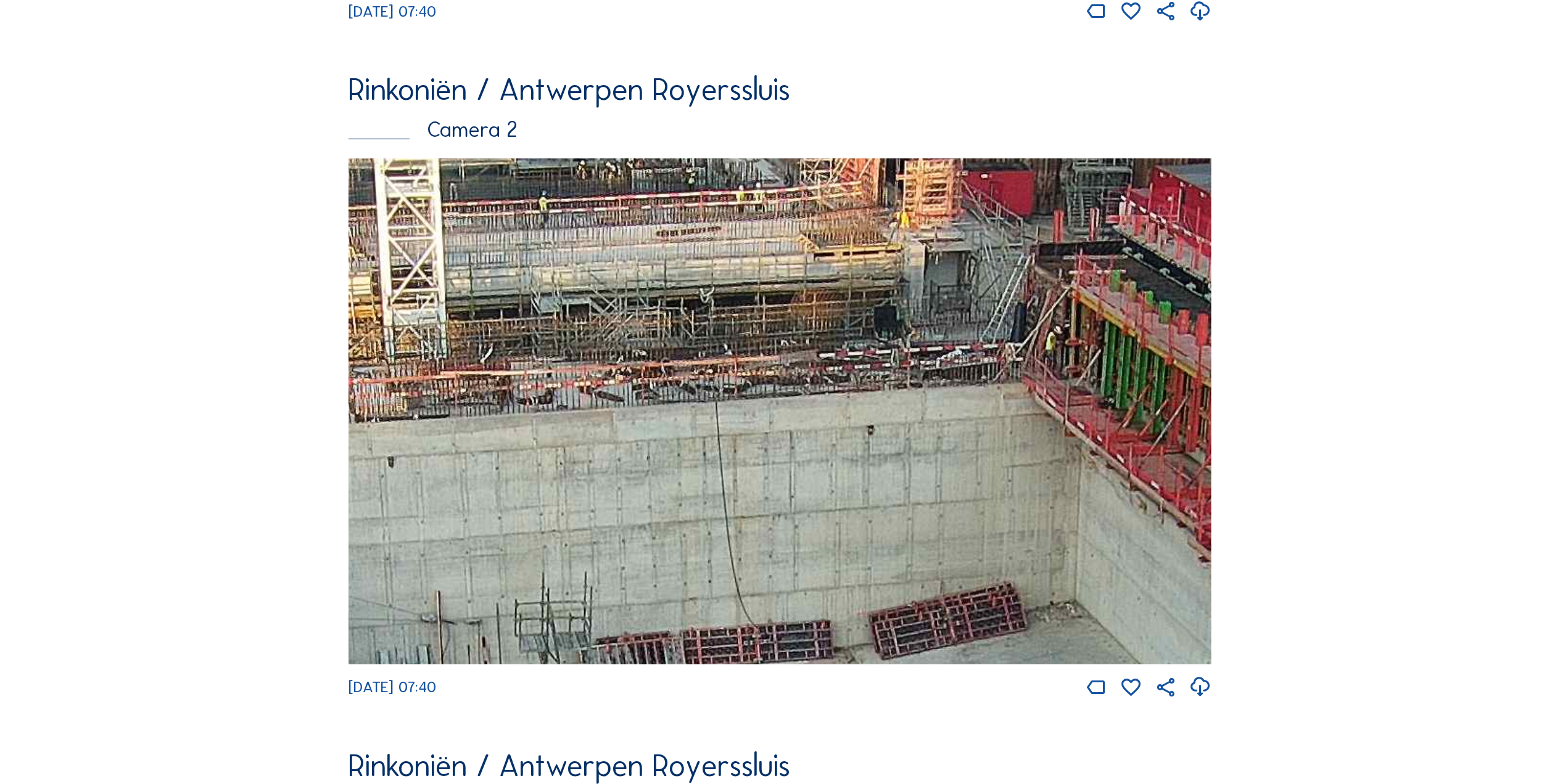
drag, startPoint x: 546, startPoint y: 427, endPoint x: 1390, endPoint y: 379, distance: 845.4
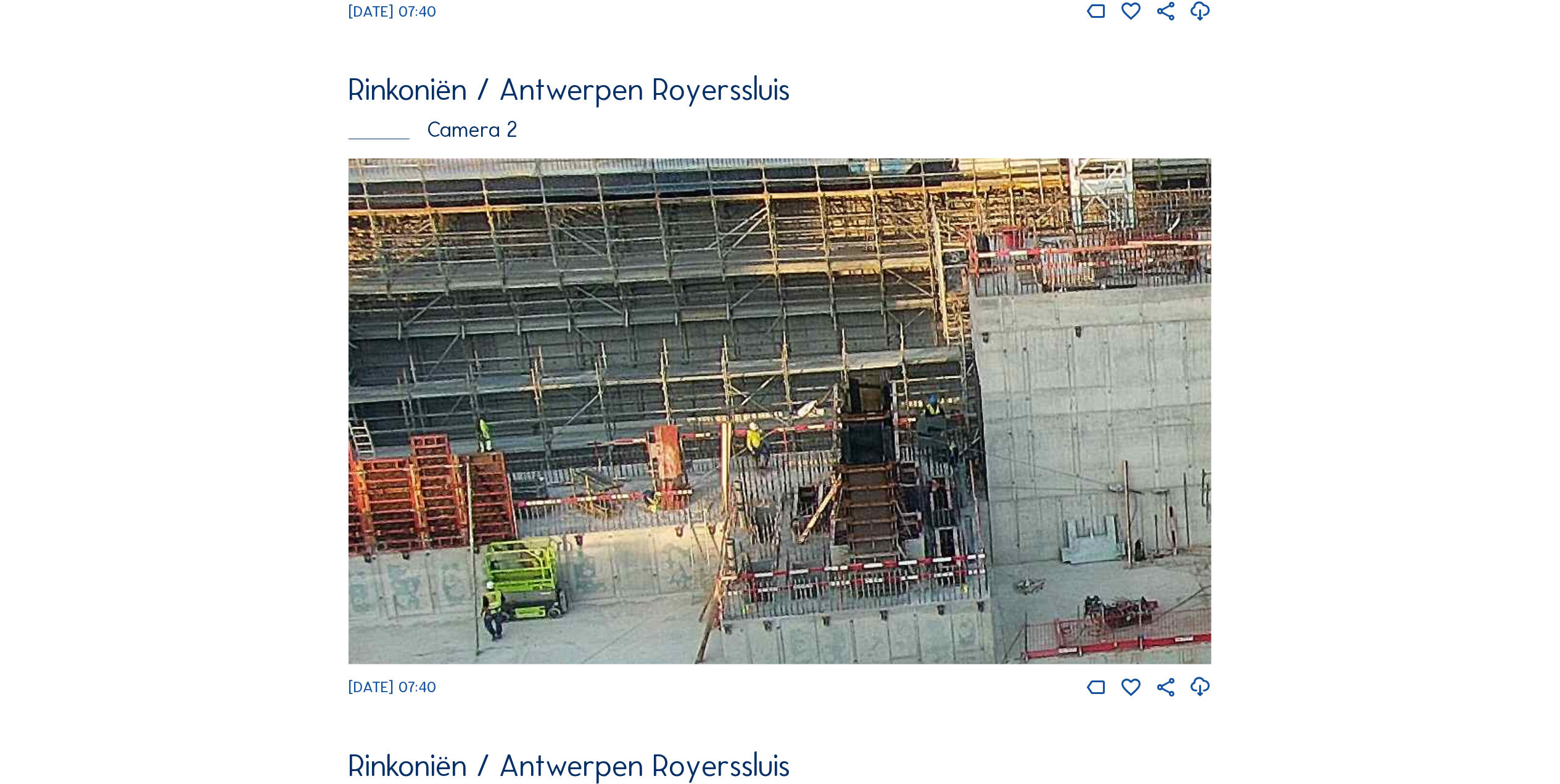
drag, startPoint x: 757, startPoint y: 529, endPoint x: 1160, endPoint y: 440, distance: 412.7
click at [1160, 440] on img at bounding box center [780, 411] width 863 height 505
drag, startPoint x: 1035, startPoint y: 479, endPoint x: 923, endPoint y: 492, distance: 112.8
click at [1039, 479] on img at bounding box center [780, 411] width 863 height 505
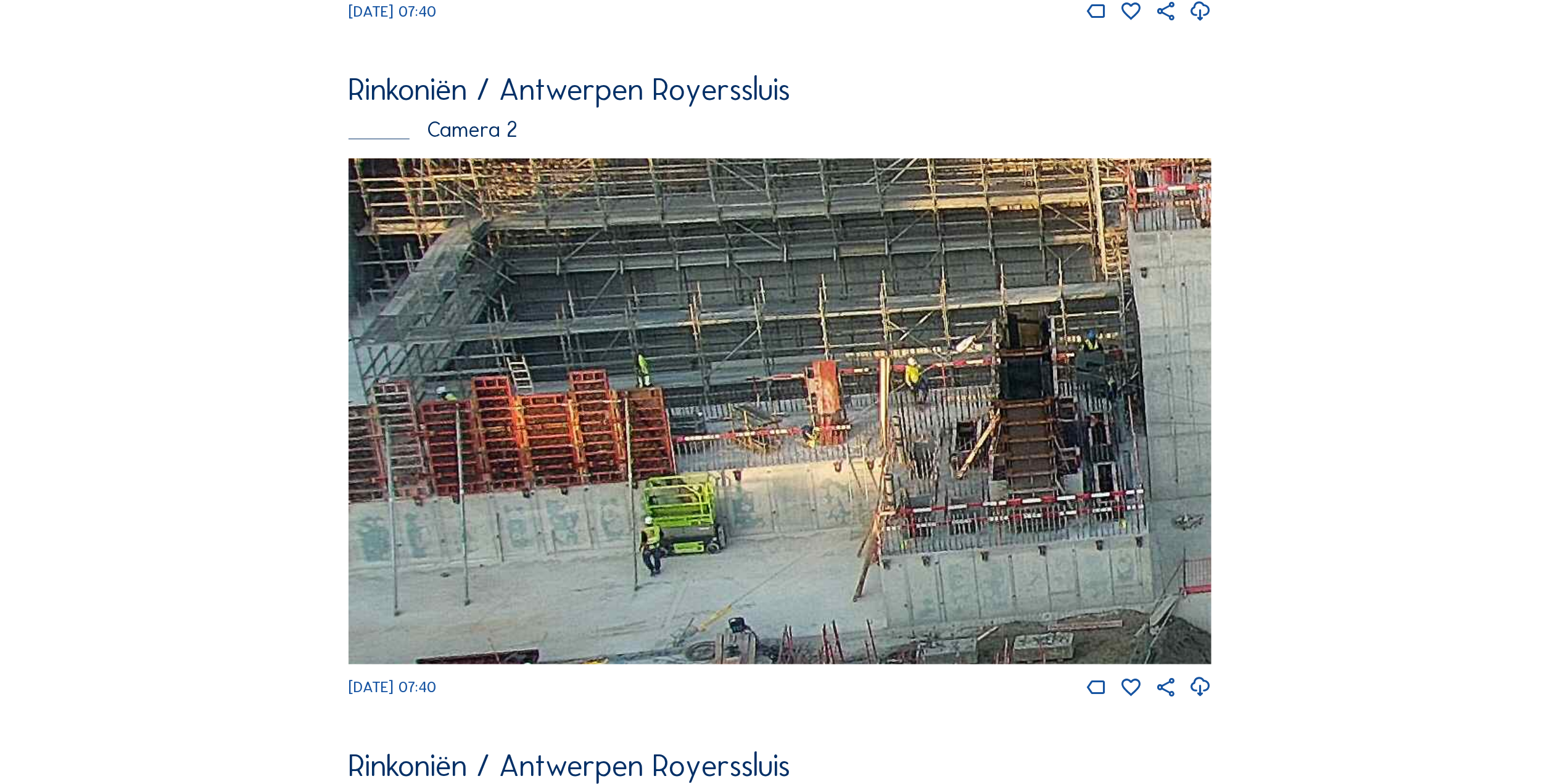
click at [977, 504] on img at bounding box center [780, 411] width 863 height 505
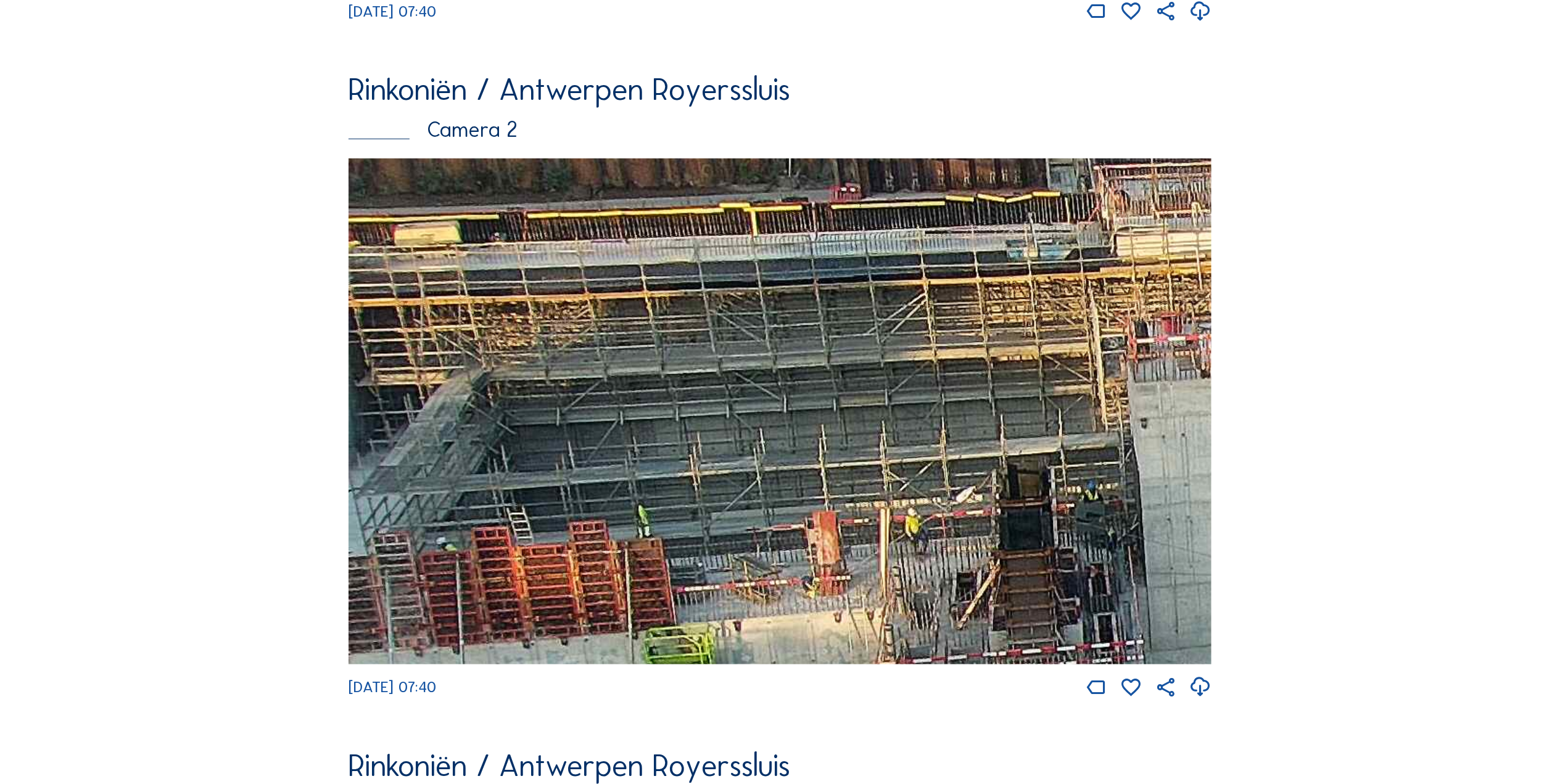
drag, startPoint x: 701, startPoint y: 540, endPoint x: 872, endPoint y: 691, distance: 228.1
click at [872, 691] on div "[DATE] 07:40" at bounding box center [780, 429] width 863 height 540
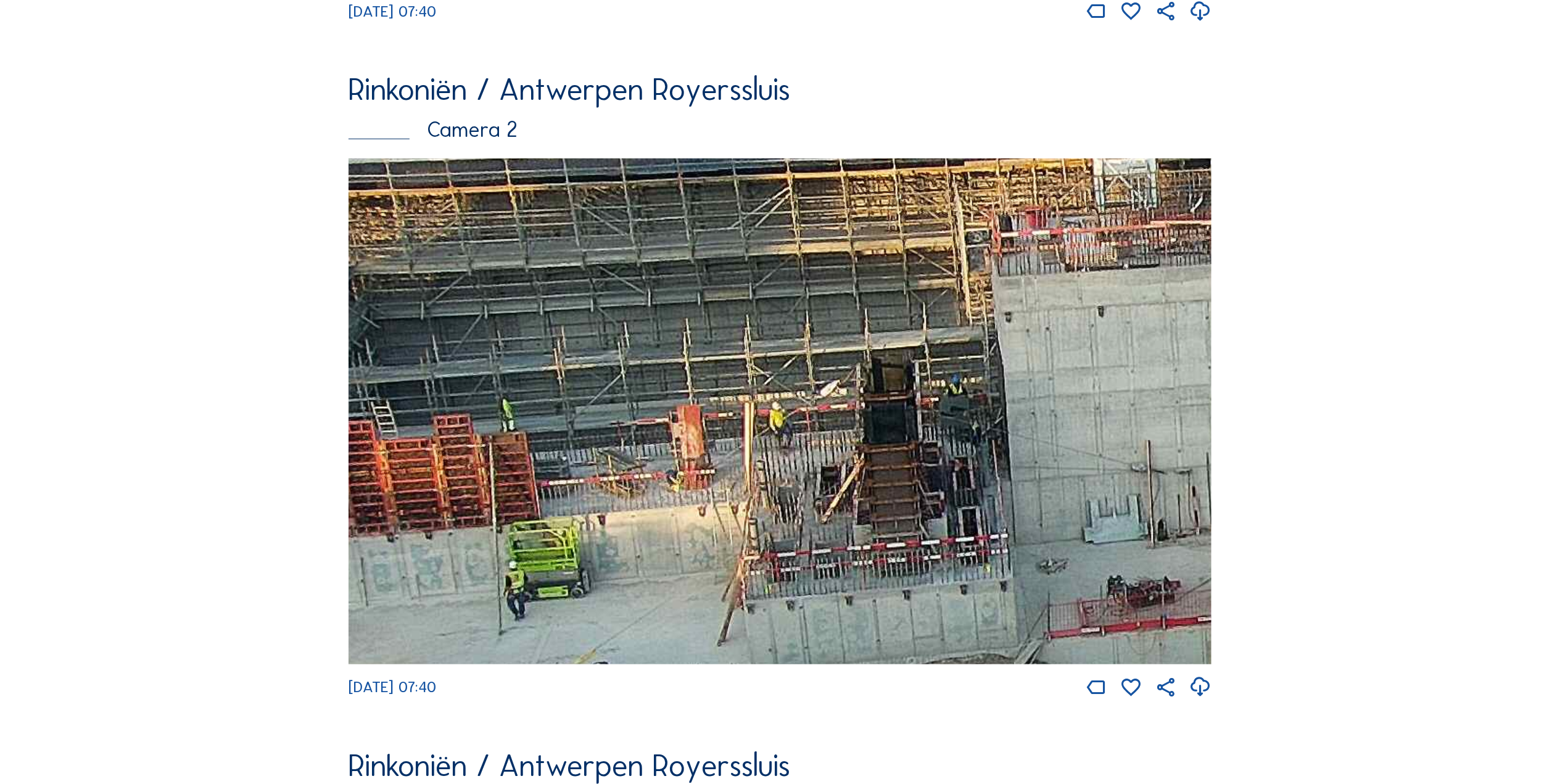
drag, startPoint x: 1056, startPoint y: 557, endPoint x: 1553, endPoint y: 417, distance: 516.3
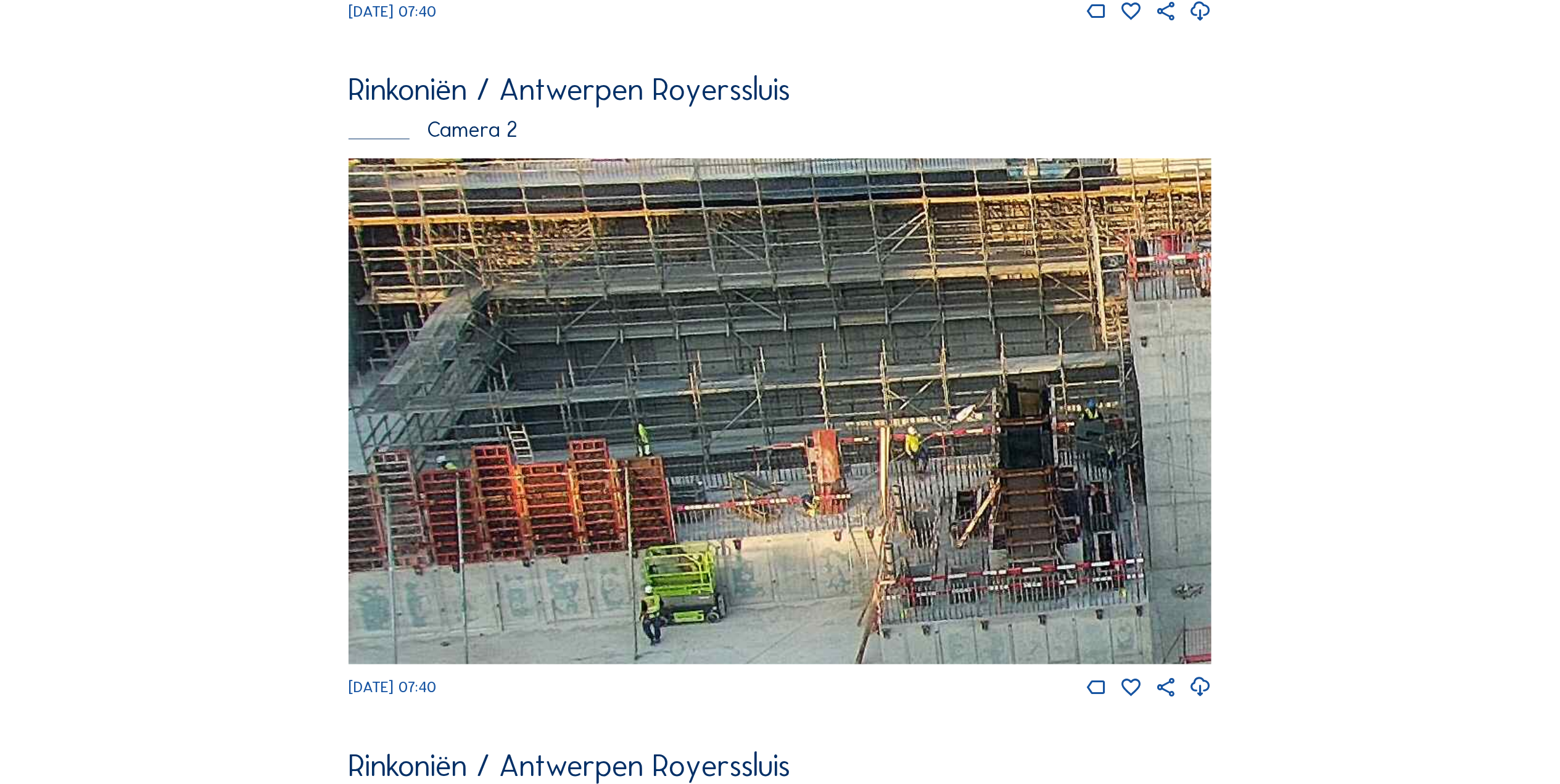
drag, startPoint x: 531, startPoint y: 425, endPoint x: 1054, endPoint y: 492, distance: 527.3
click at [1054, 491] on img at bounding box center [780, 411] width 863 height 505
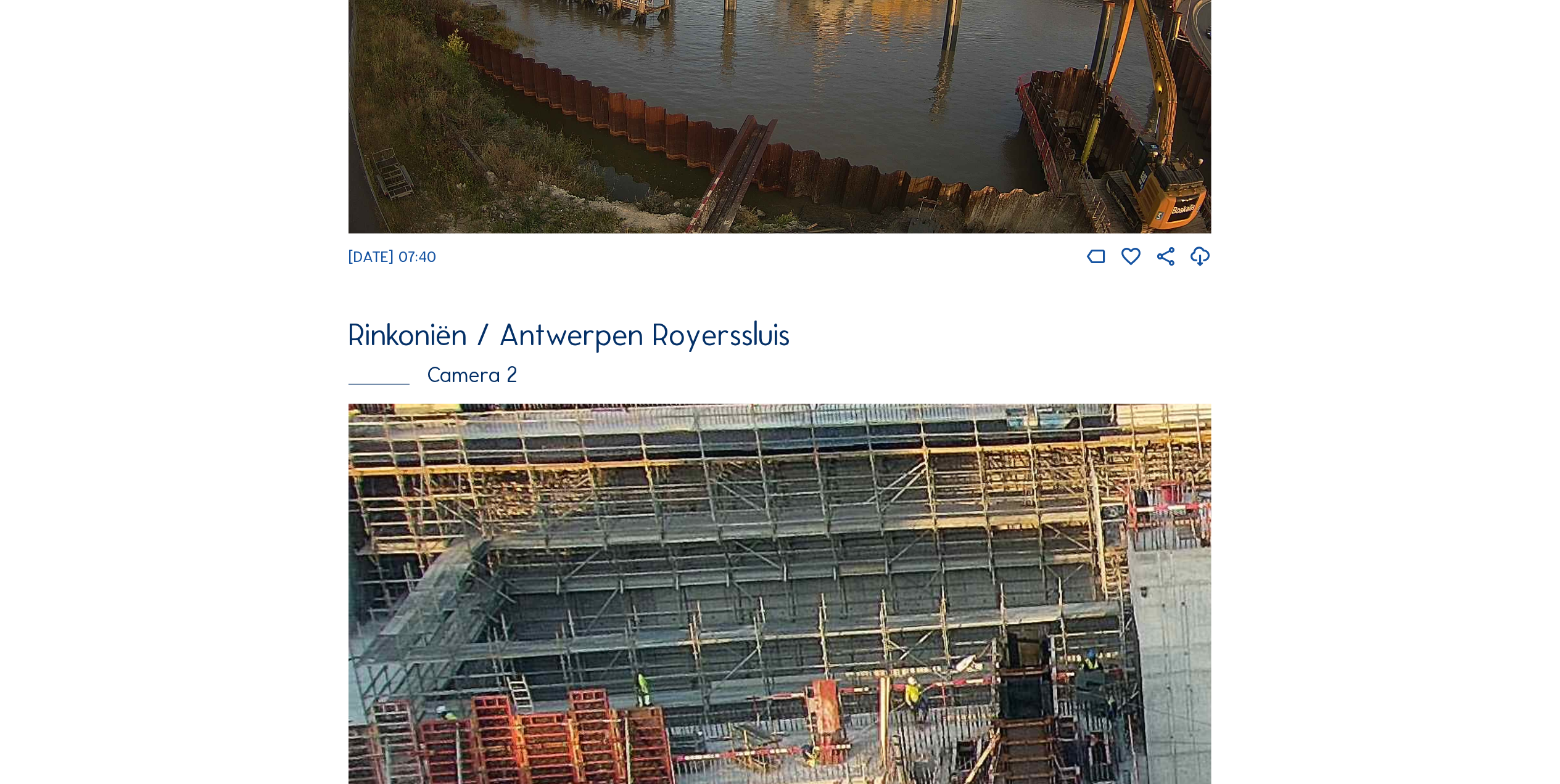
scroll to position [500, 0]
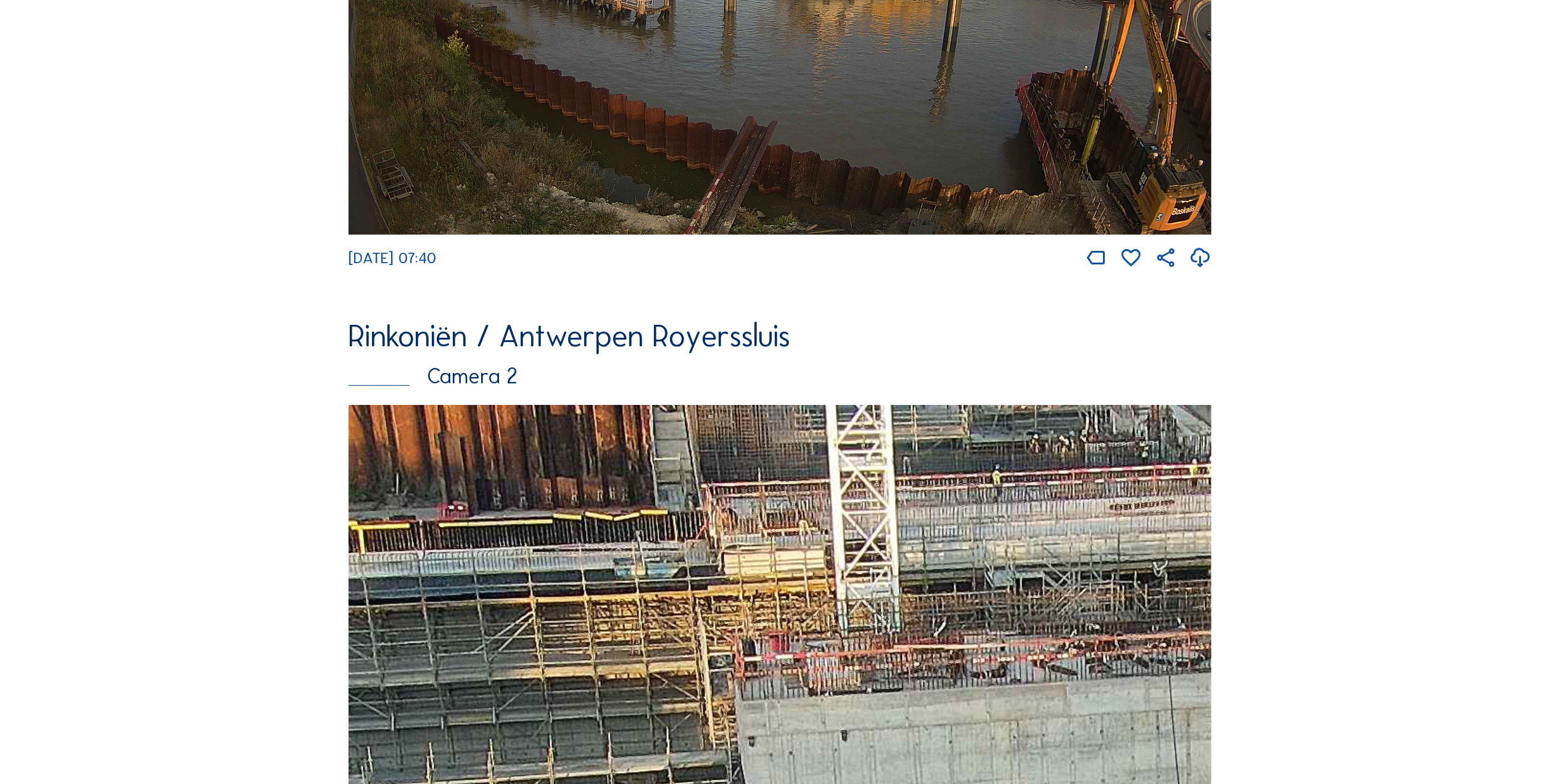
drag, startPoint x: 810, startPoint y: 479, endPoint x: 766, endPoint y: 827, distance: 350.8
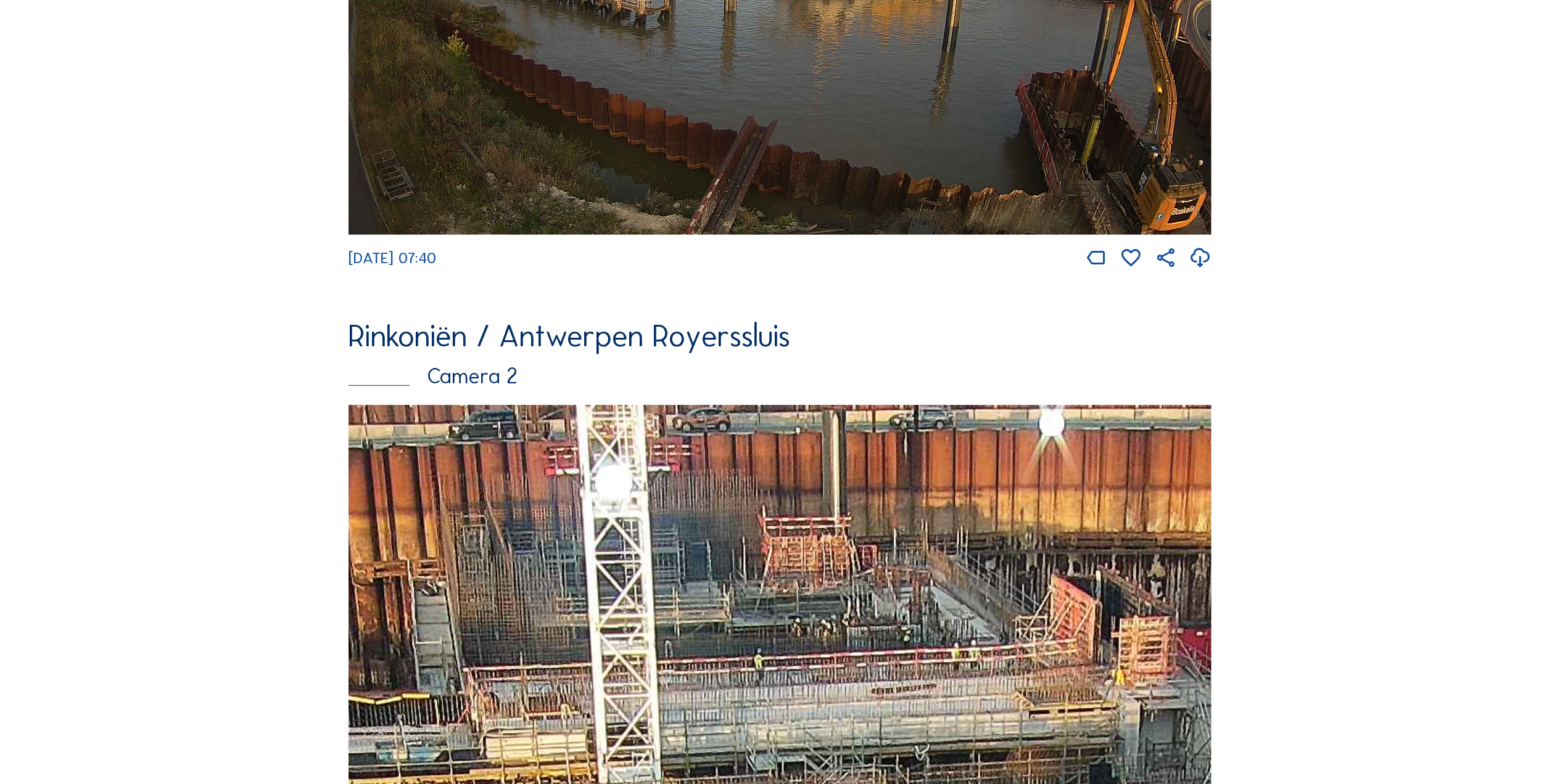
drag, startPoint x: 820, startPoint y: 570, endPoint x: 586, endPoint y: 740, distance: 289.2
click at [586, 740] on img at bounding box center [780, 658] width 863 height 505
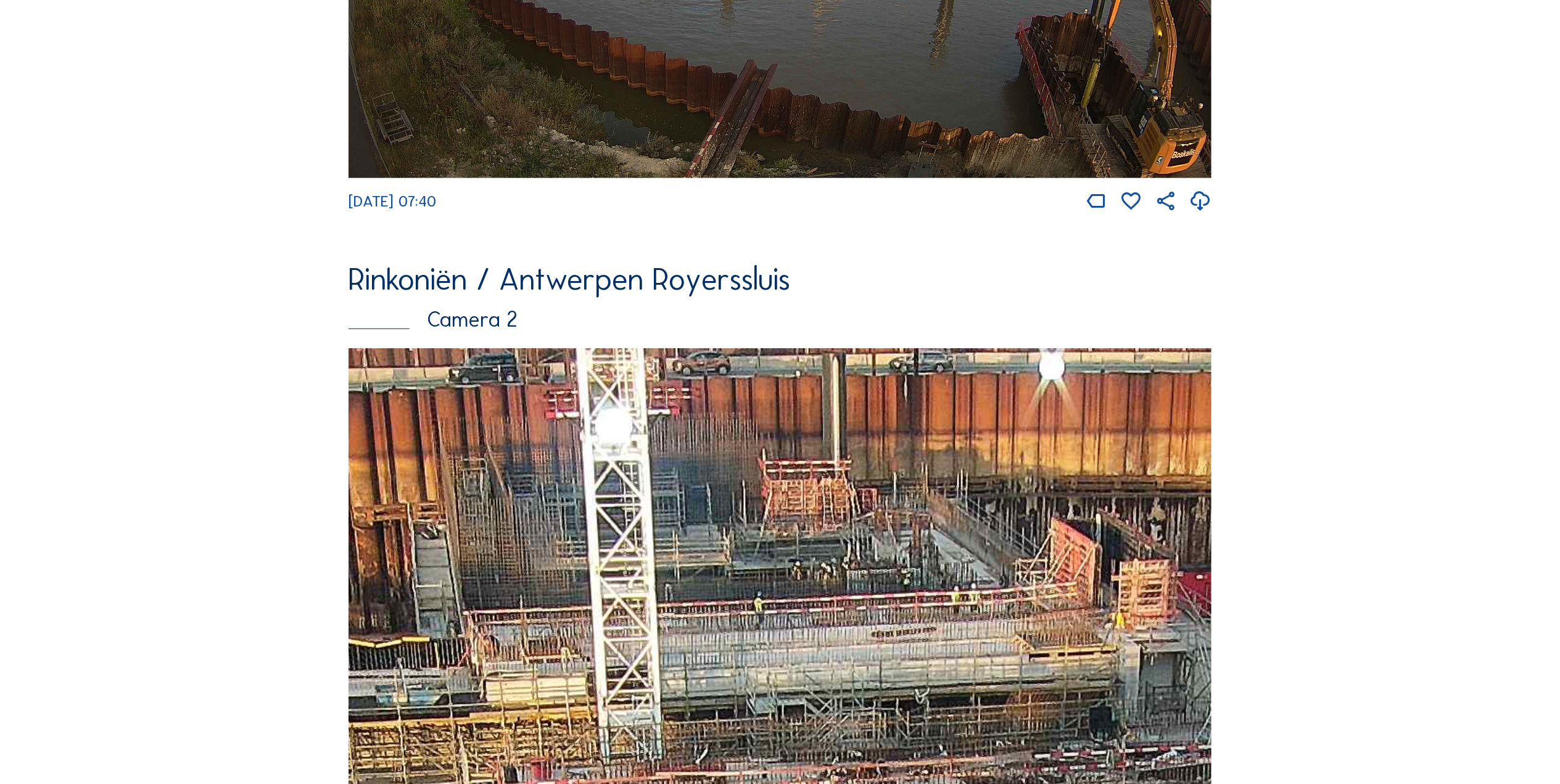
scroll to position [746, 0]
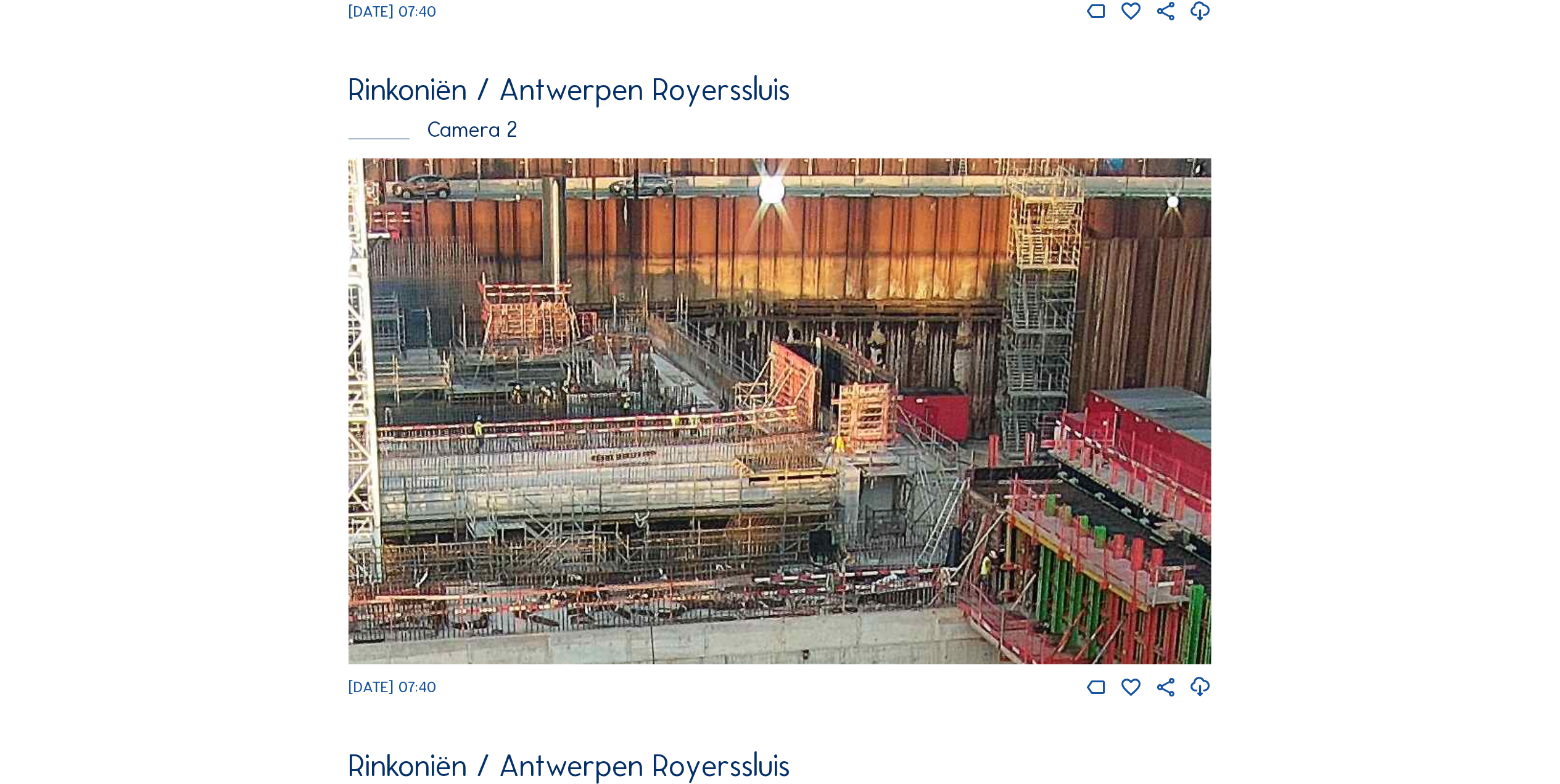
drag, startPoint x: 1100, startPoint y: 520, endPoint x: 820, endPoint y: 534, distance: 280.3
click at [820, 534] on img at bounding box center [780, 411] width 863 height 505
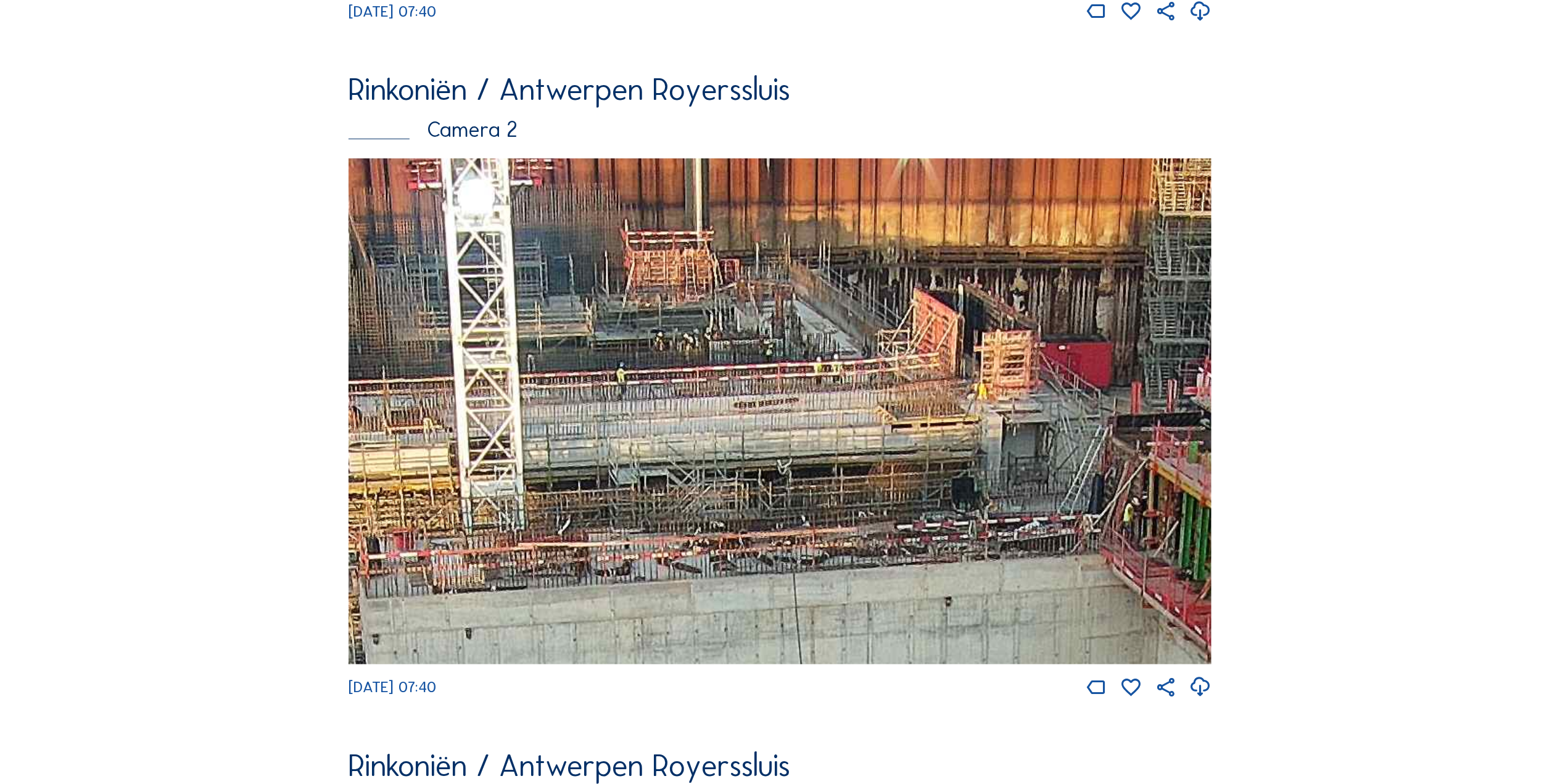
drag, startPoint x: 809, startPoint y: 457, endPoint x: 950, endPoint y: 405, distance: 150.3
click at [950, 405] on img at bounding box center [780, 411] width 863 height 505
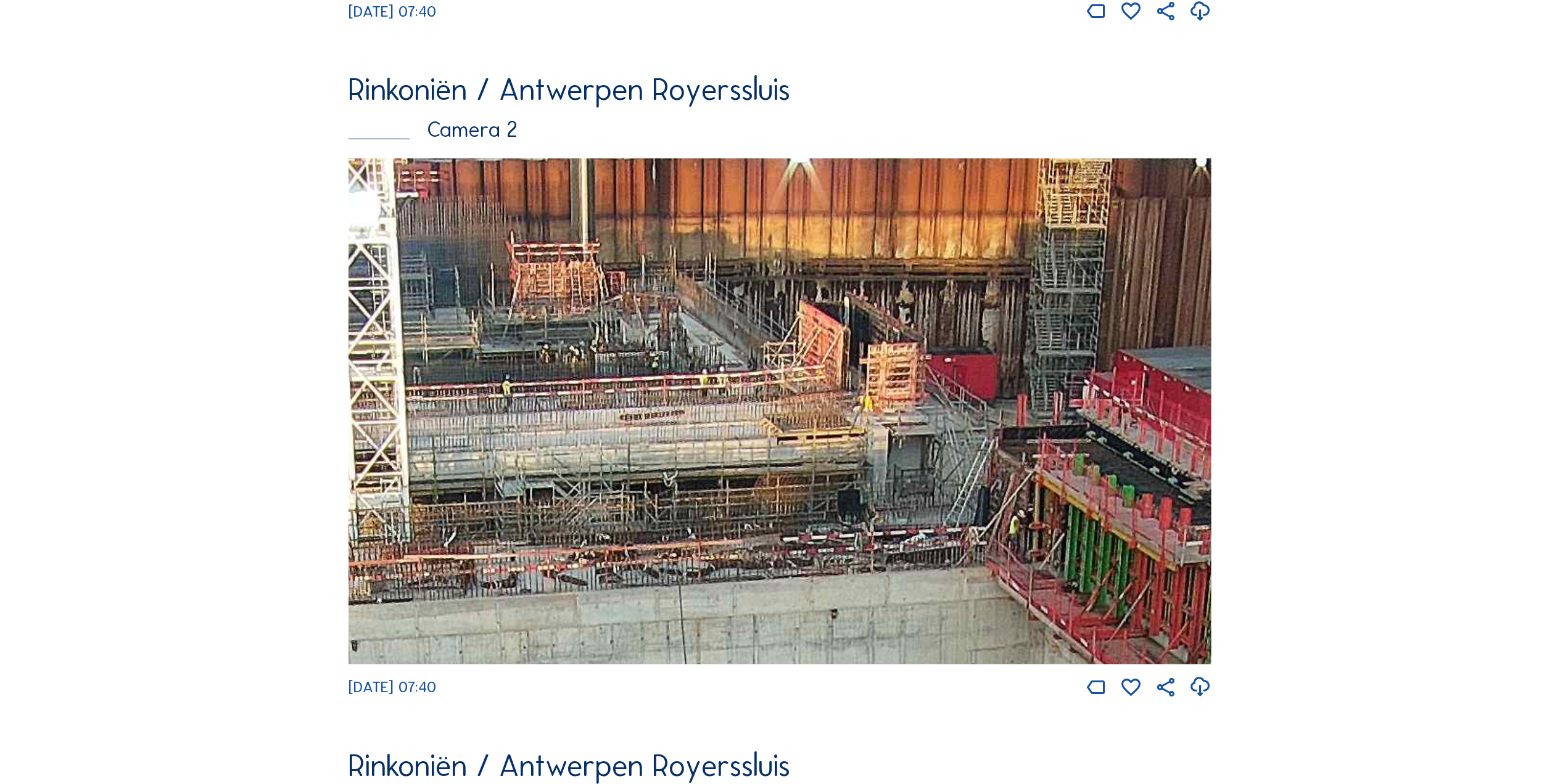
drag, startPoint x: 637, startPoint y: 425, endPoint x: 523, endPoint y: 438, distance: 114.7
click at [523, 438] on img at bounding box center [780, 411] width 863 height 505
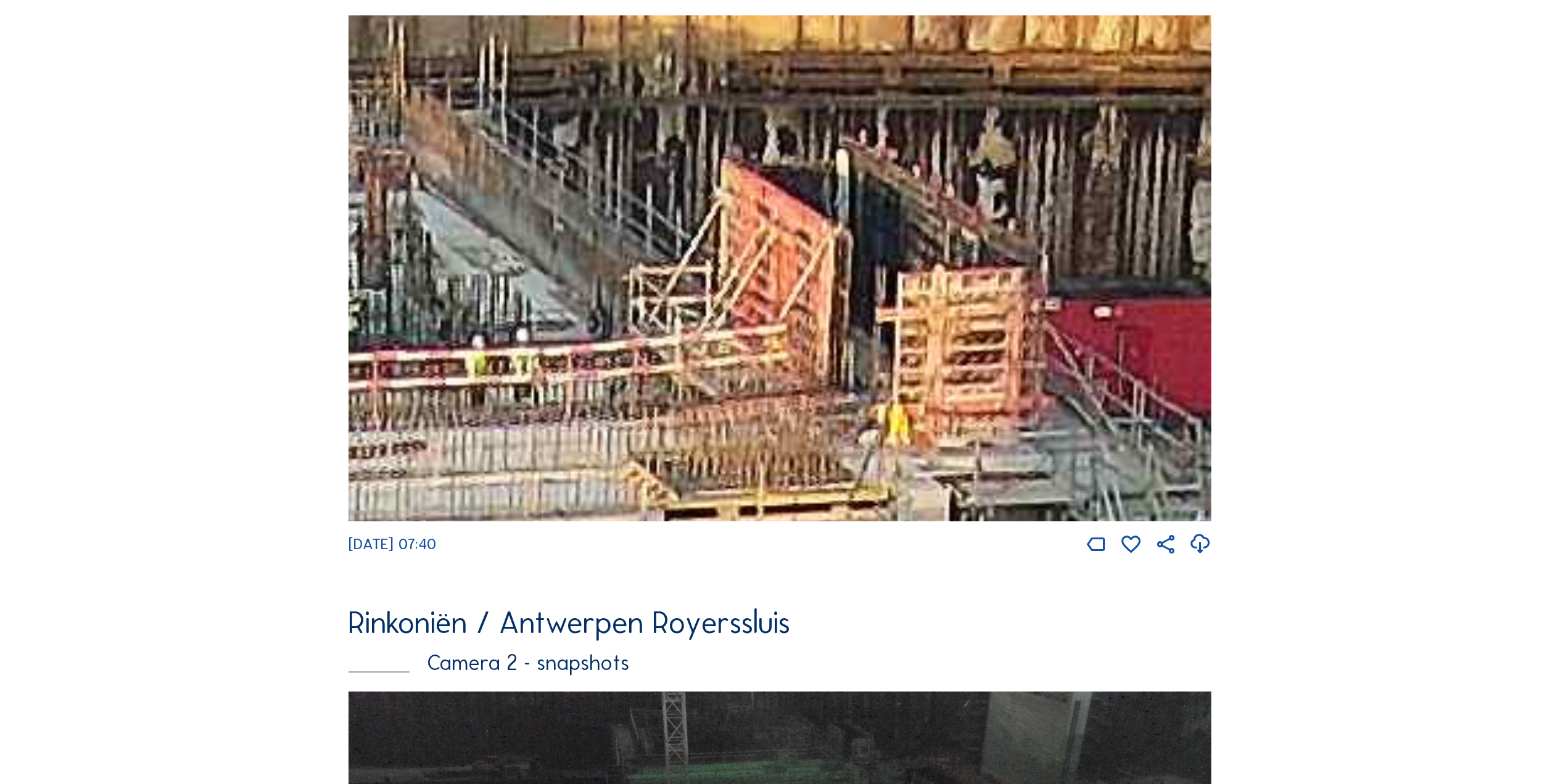
scroll to position [993, 0]
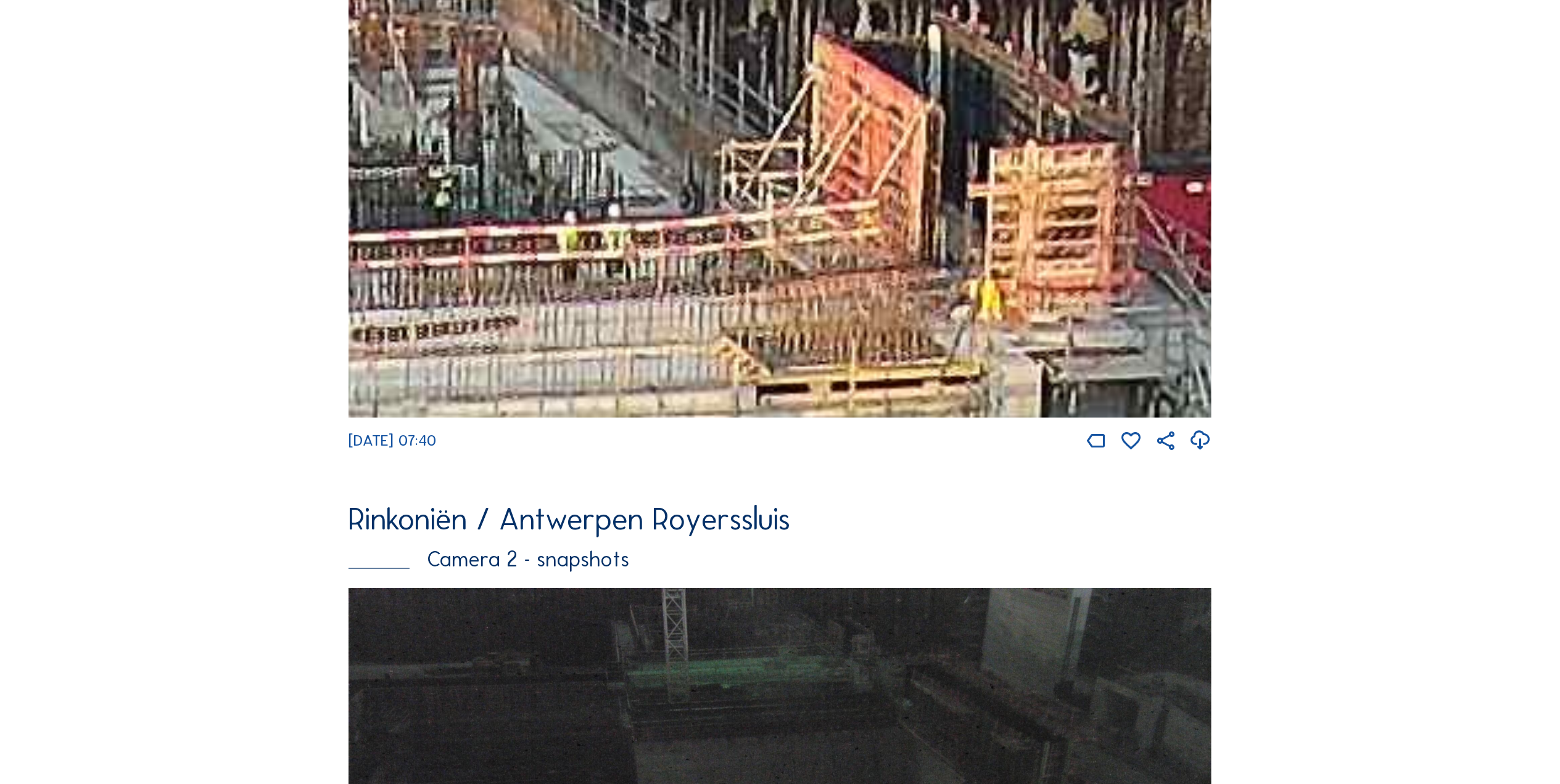
drag, startPoint x: 647, startPoint y: 325, endPoint x: 607, endPoint y: 309, distance: 43.1
click at [596, 312] on img at bounding box center [780, 164] width 863 height 505
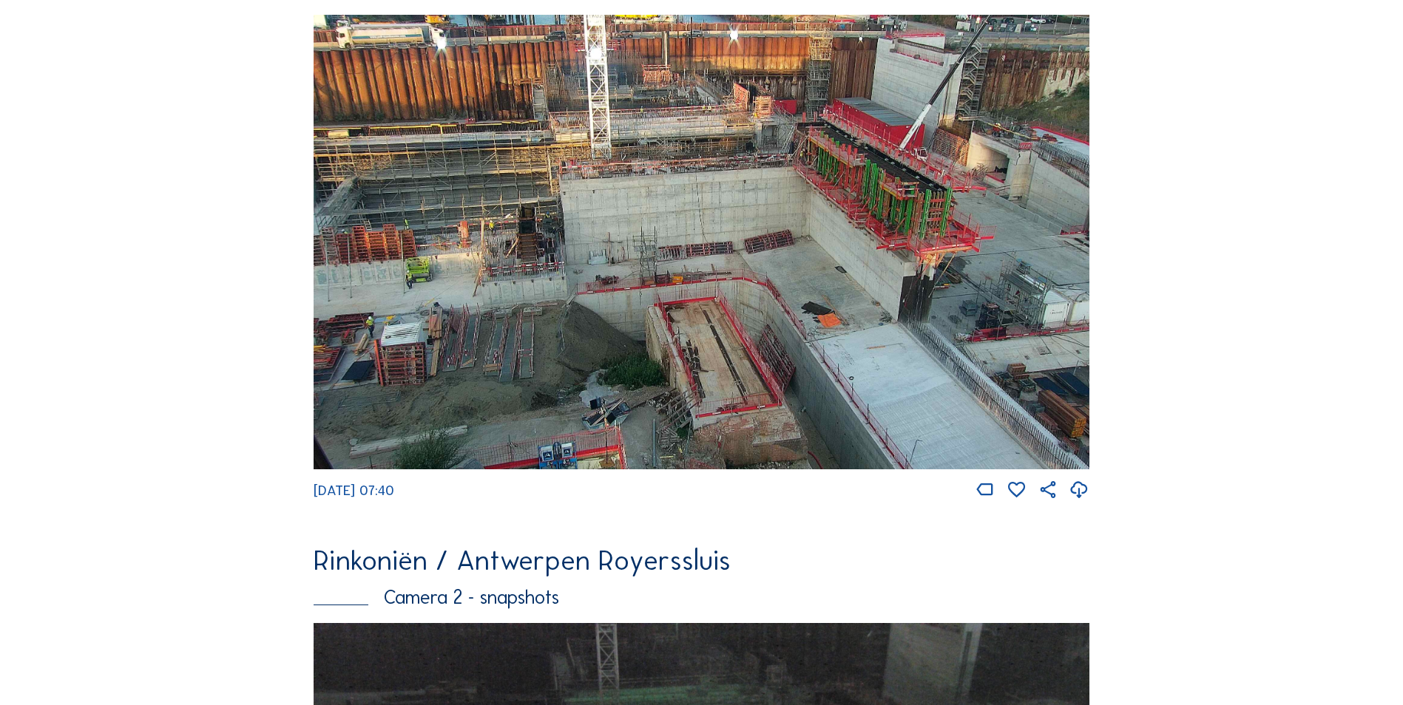
scroll to position [805, 0]
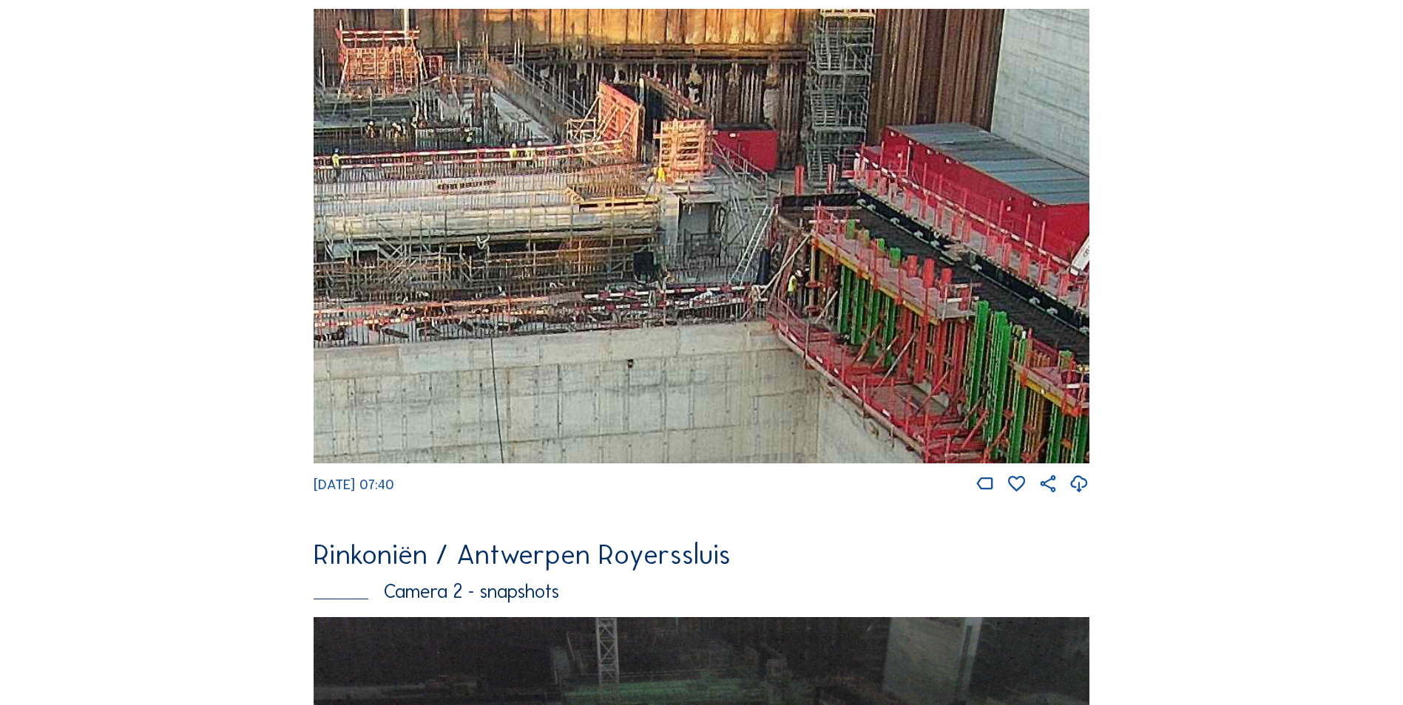
drag, startPoint x: 809, startPoint y: 197, endPoint x: 641, endPoint y: 175, distance: 169.3
click at [641, 175] on img at bounding box center [701, 236] width 776 height 455
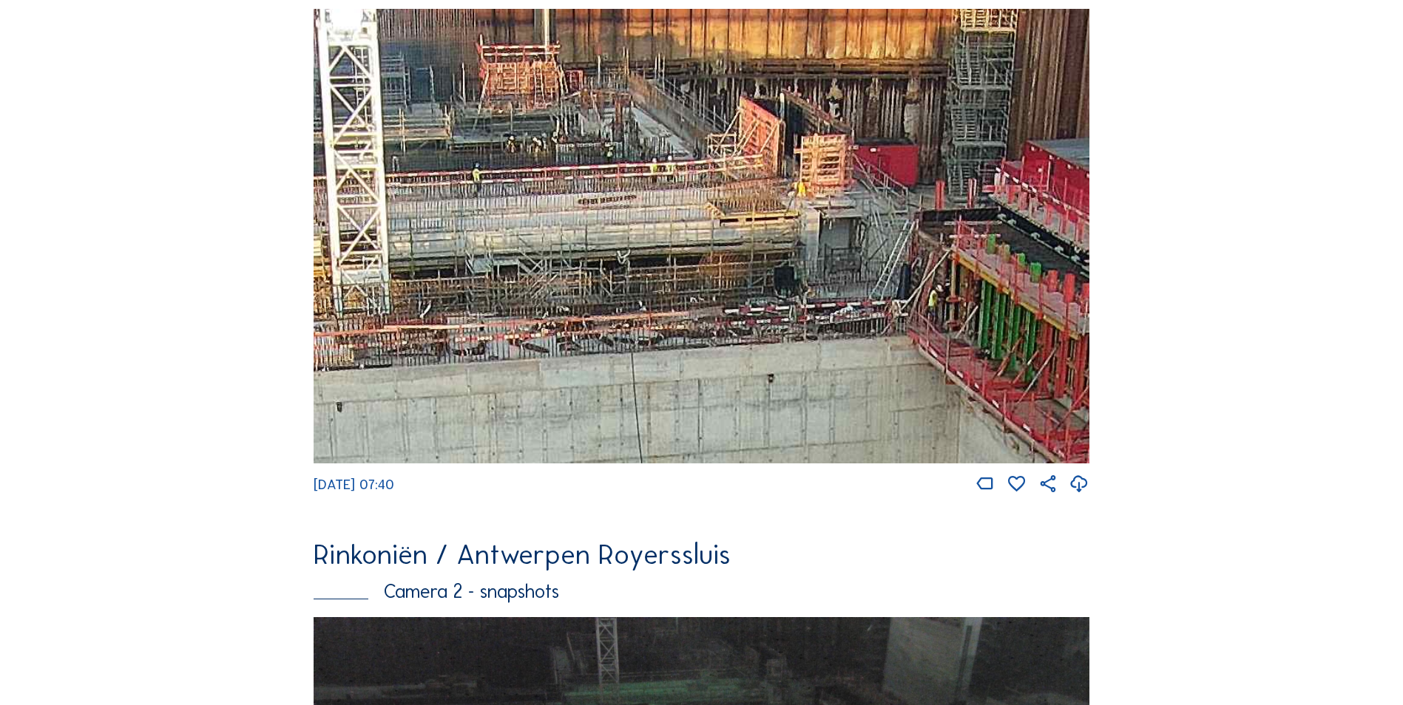
drag, startPoint x: 529, startPoint y: 190, endPoint x: 670, endPoint y: 206, distance: 142.1
click at [670, 206] on img at bounding box center [701, 236] width 776 height 455
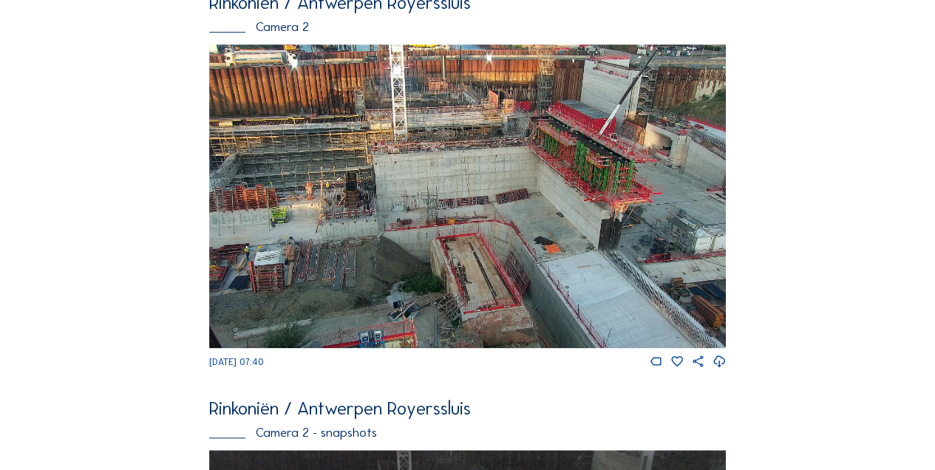
scroll to position [406, 0]
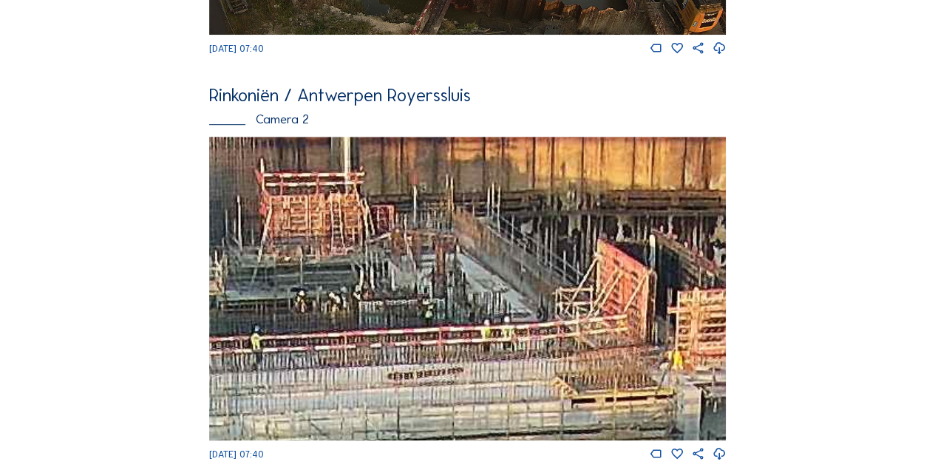
drag, startPoint x: 438, startPoint y: 237, endPoint x: 546, endPoint y: 316, distance: 134.0
click at [546, 316] on img at bounding box center [468, 288] width 518 height 303
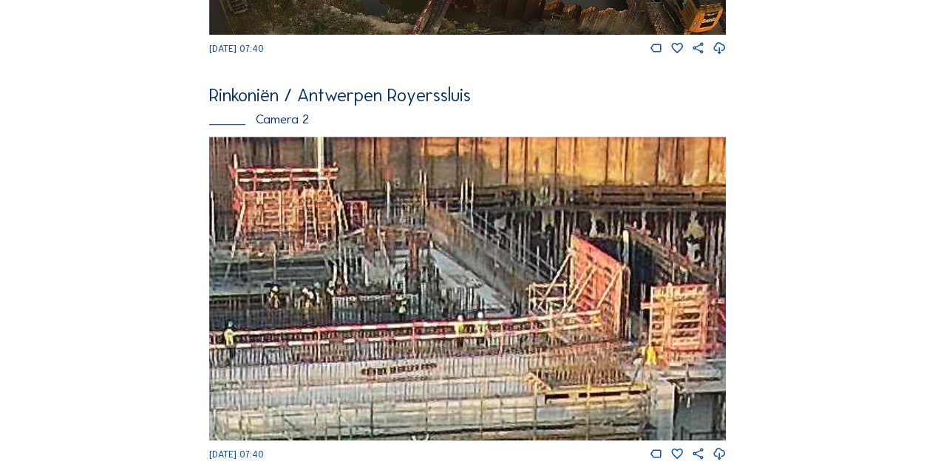
drag, startPoint x: 647, startPoint y: 272, endPoint x: 600, endPoint y: 260, distance: 48.1
click at [600, 260] on img at bounding box center [468, 288] width 518 height 303
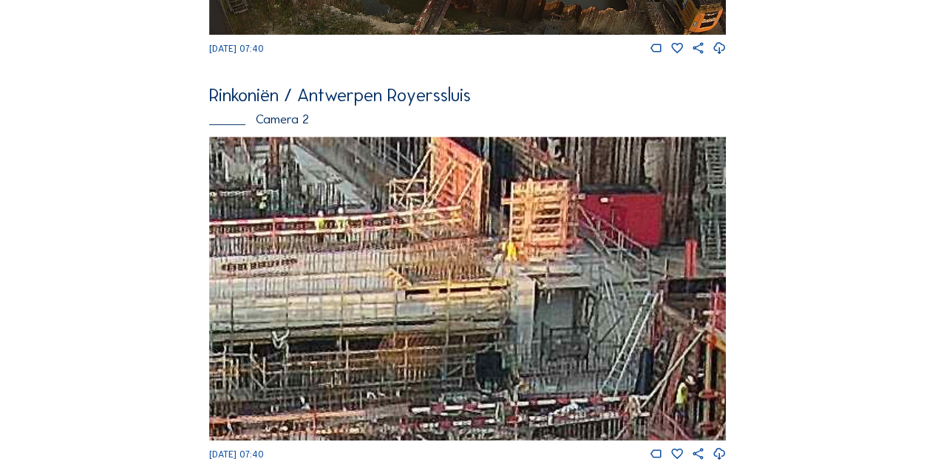
drag, startPoint x: 568, startPoint y: 345, endPoint x: 438, endPoint y: 240, distance: 166.7
click at [438, 240] on img at bounding box center [468, 288] width 518 height 303
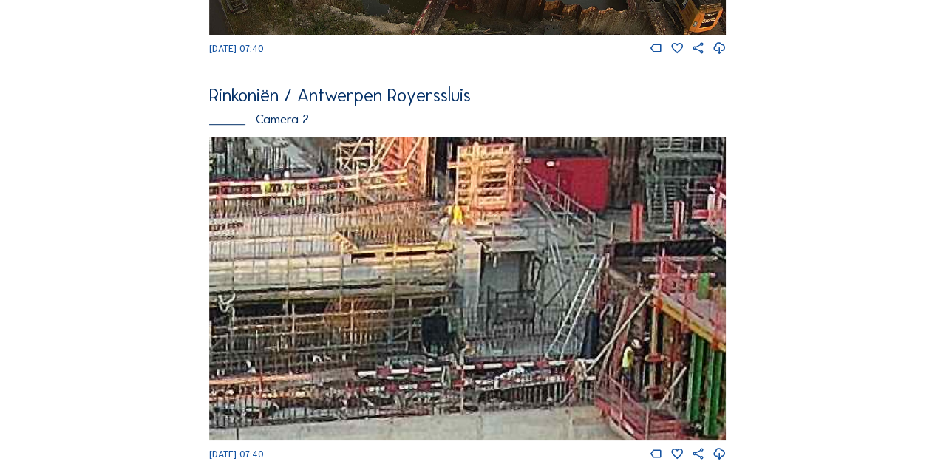
drag, startPoint x: 609, startPoint y: 273, endPoint x: 578, endPoint y: 256, distance: 35.4
click at [578, 256] on img at bounding box center [468, 288] width 518 height 303
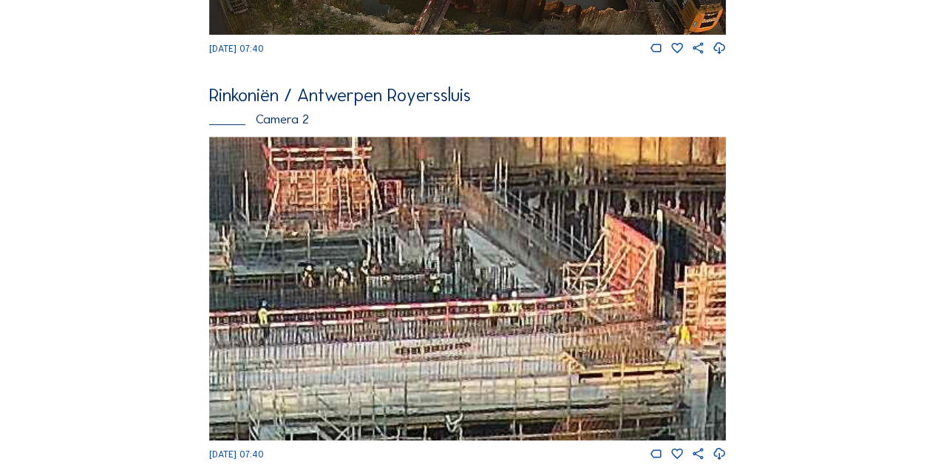
drag, startPoint x: 504, startPoint y: 306, endPoint x: 624, endPoint y: 348, distance: 127.0
click at [624, 348] on img at bounding box center [468, 288] width 518 height 303
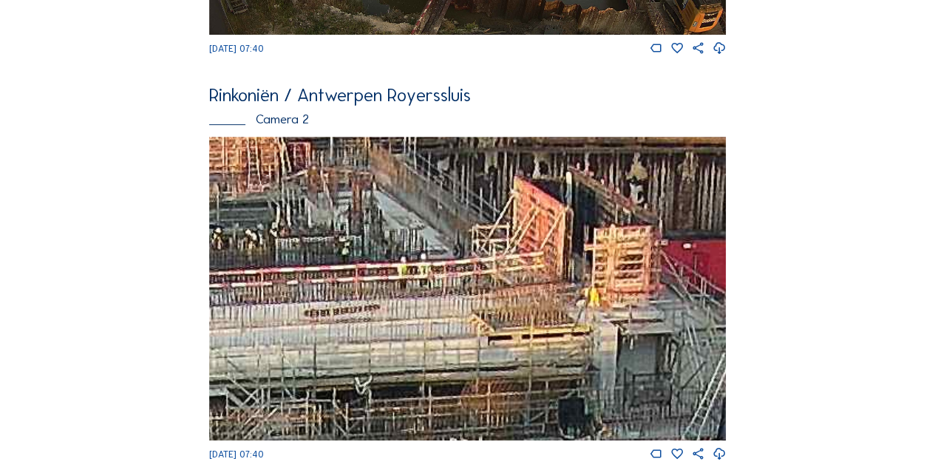
drag, startPoint x: 657, startPoint y: 275, endPoint x: 566, endPoint y: 237, distance: 98.4
click at [566, 237] on img at bounding box center [468, 288] width 518 height 303
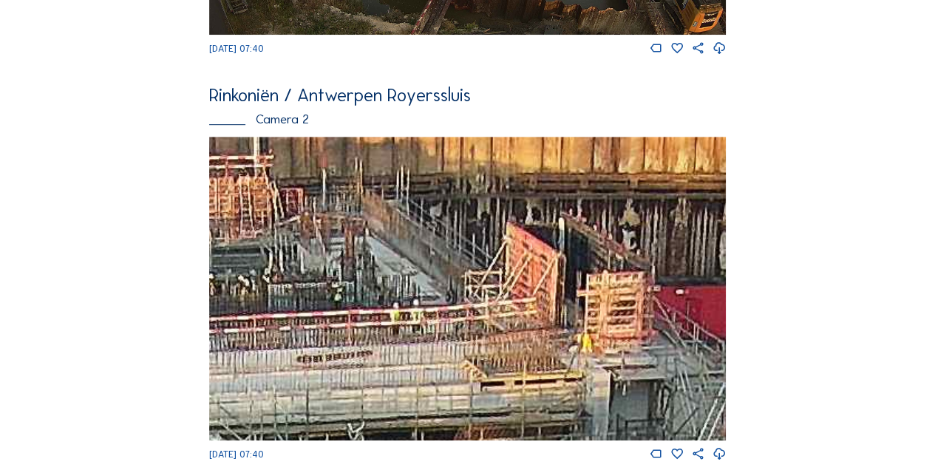
drag, startPoint x: 489, startPoint y: 317, endPoint x: 482, endPoint y: 362, distance: 45.7
click at [482, 362] on img at bounding box center [468, 288] width 518 height 303
